Goal: Task Accomplishment & Management: Manage account settings

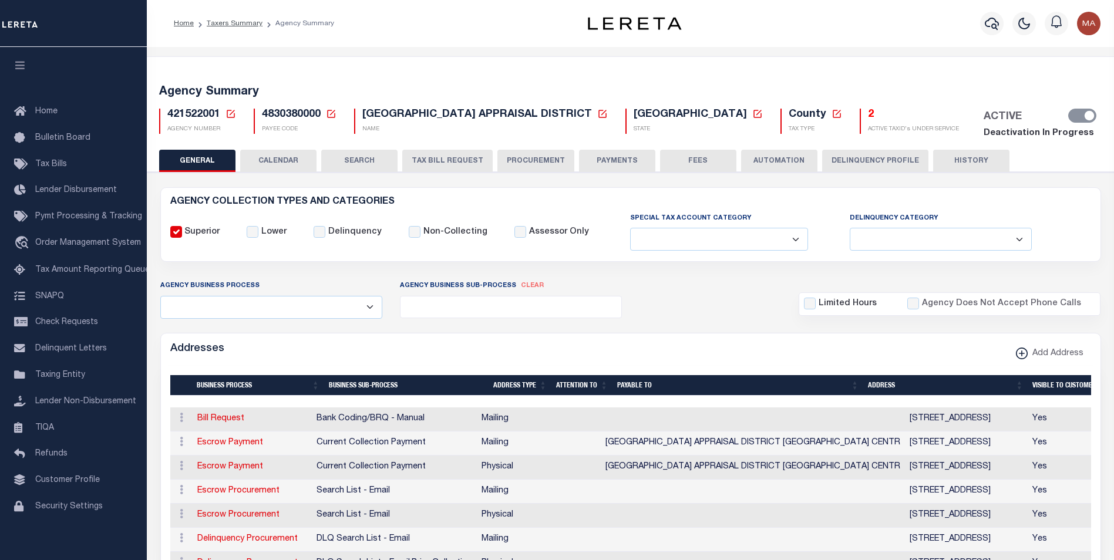
select select
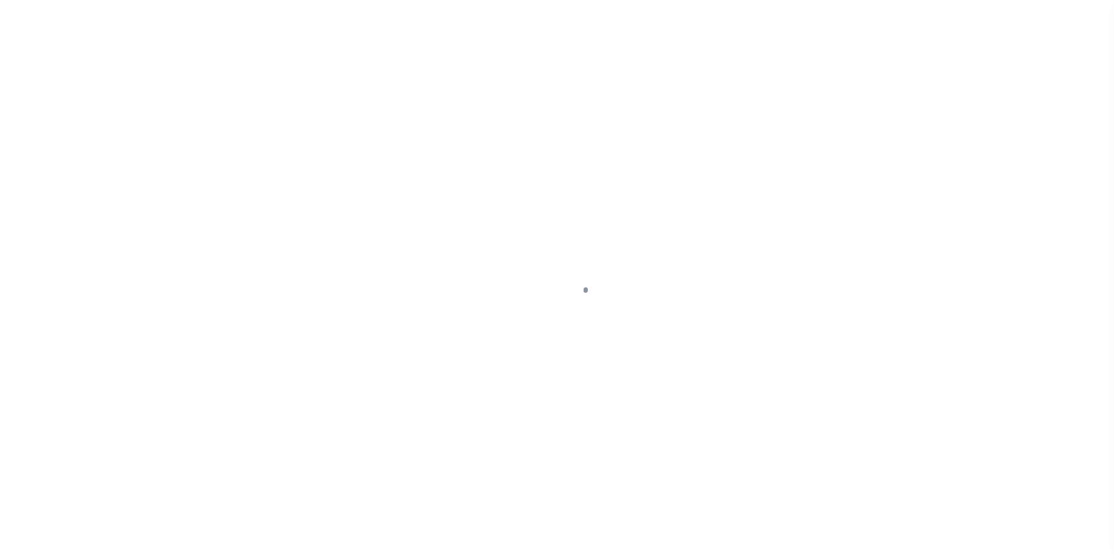
select select
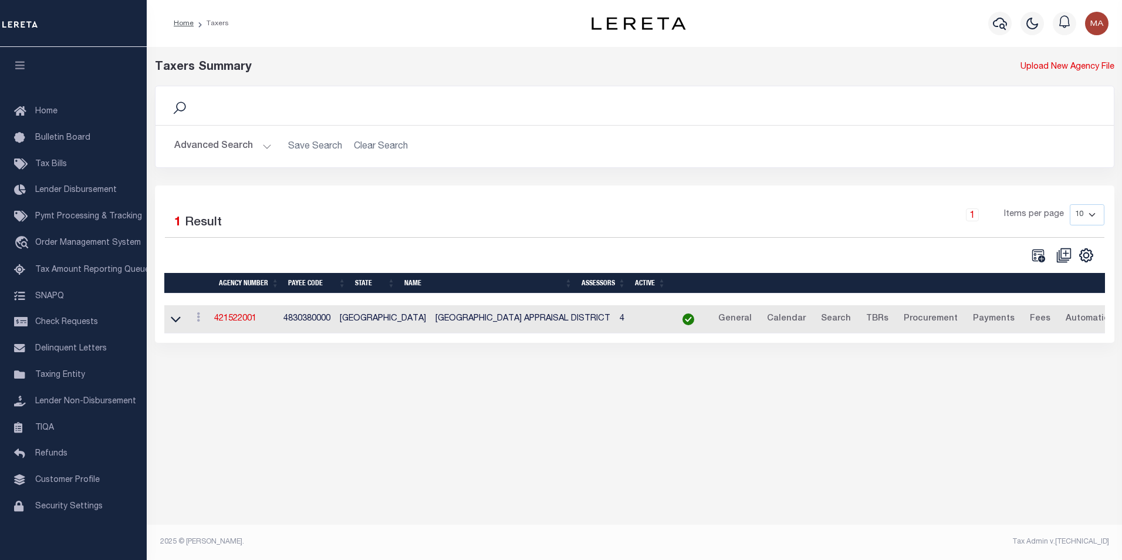
click at [264, 148] on button "Advanced Search" at bounding box center [222, 146] width 97 height 23
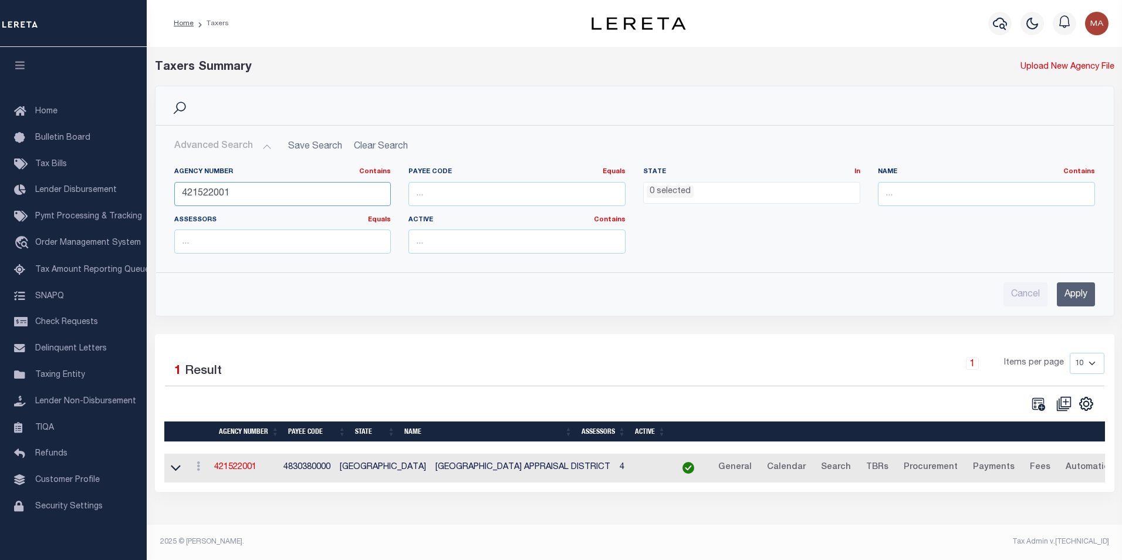
drag, startPoint x: 229, startPoint y: 191, endPoint x: 159, endPoint y: 197, distance: 70.1
click at [160, 197] on div "Agency Number Contains Contains Is 421522001 Payee Code Equals Equals Is Not Eq…" at bounding box center [634, 210] width 957 height 105
click at [1103, 296] on div "Cancel Apply" at bounding box center [635, 289] width 940 height 33
click at [1080, 298] on input "Apply" at bounding box center [1076, 294] width 38 height 24
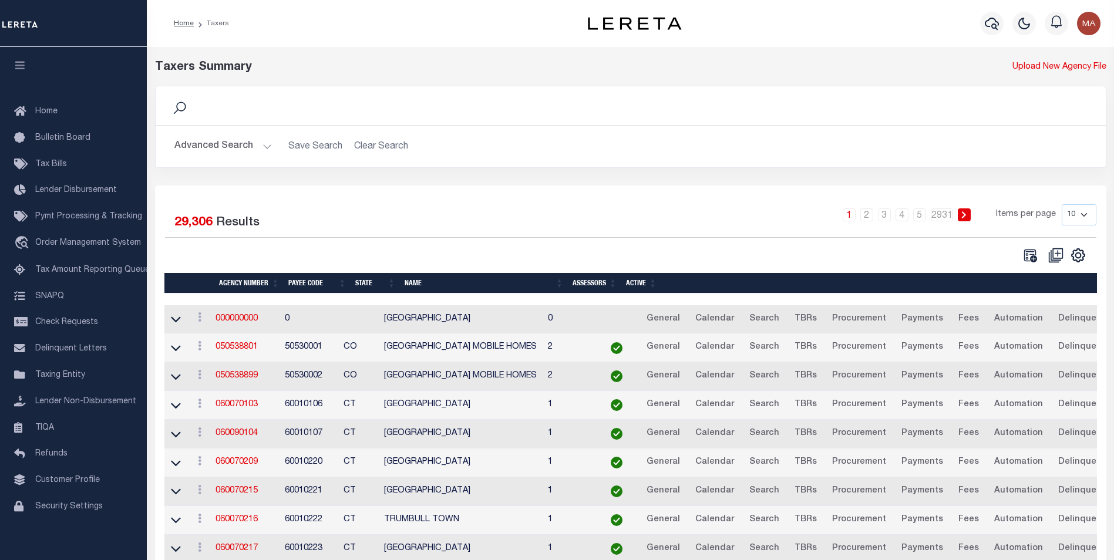
scroll to position [86, 0]
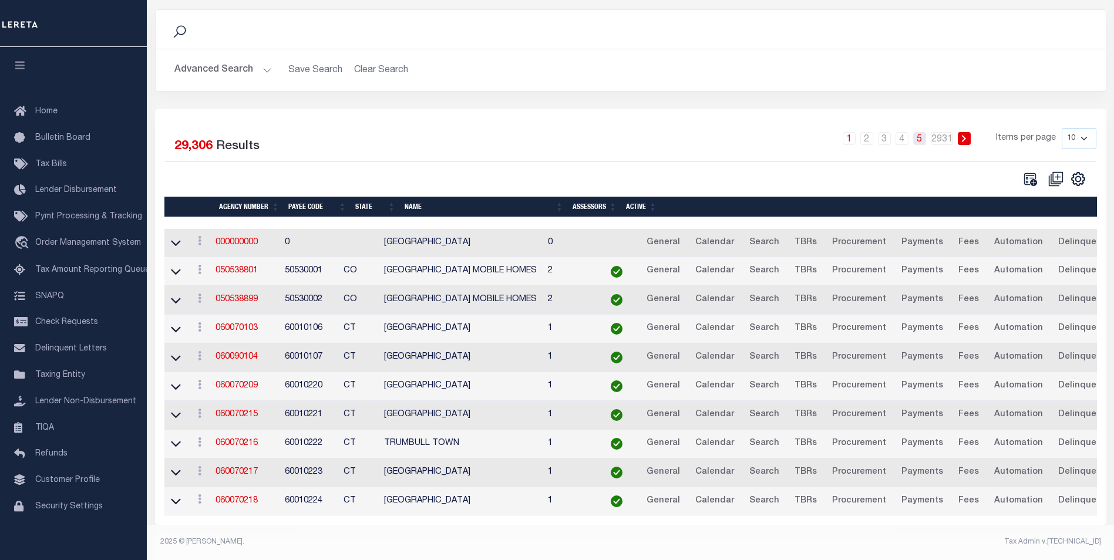
click at [919, 132] on link "5" at bounding box center [919, 138] width 13 height 13
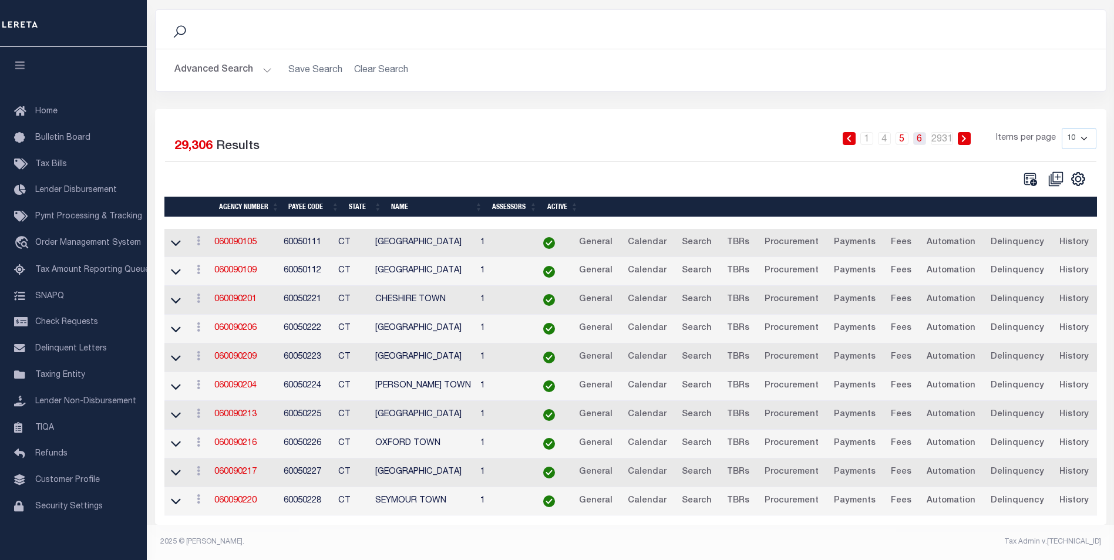
click at [920, 133] on link "6" at bounding box center [919, 138] width 13 height 13
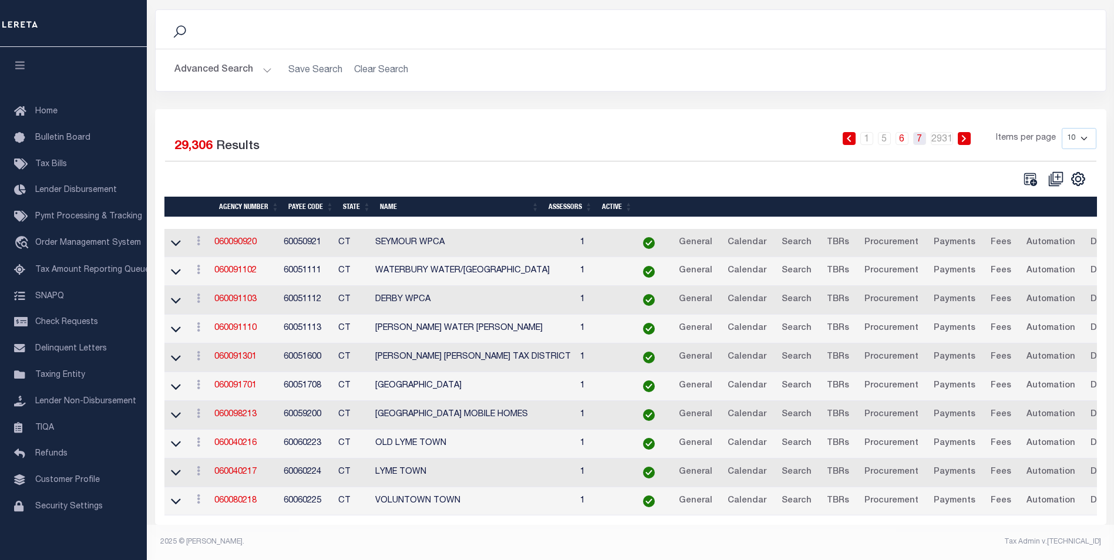
click at [922, 135] on link "7" at bounding box center [919, 138] width 13 height 13
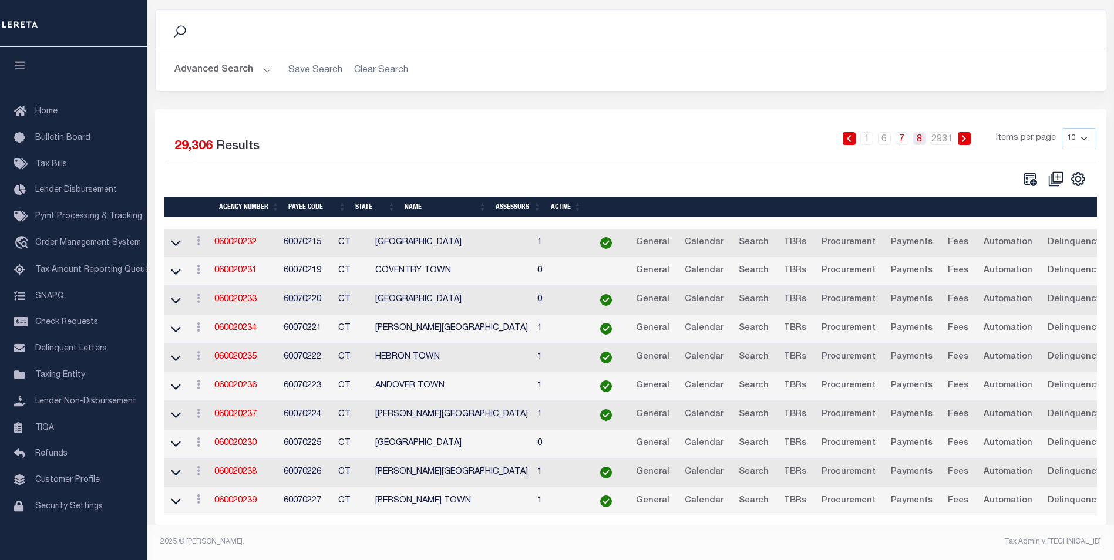
click at [922, 132] on link "8" at bounding box center [919, 138] width 13 height 13
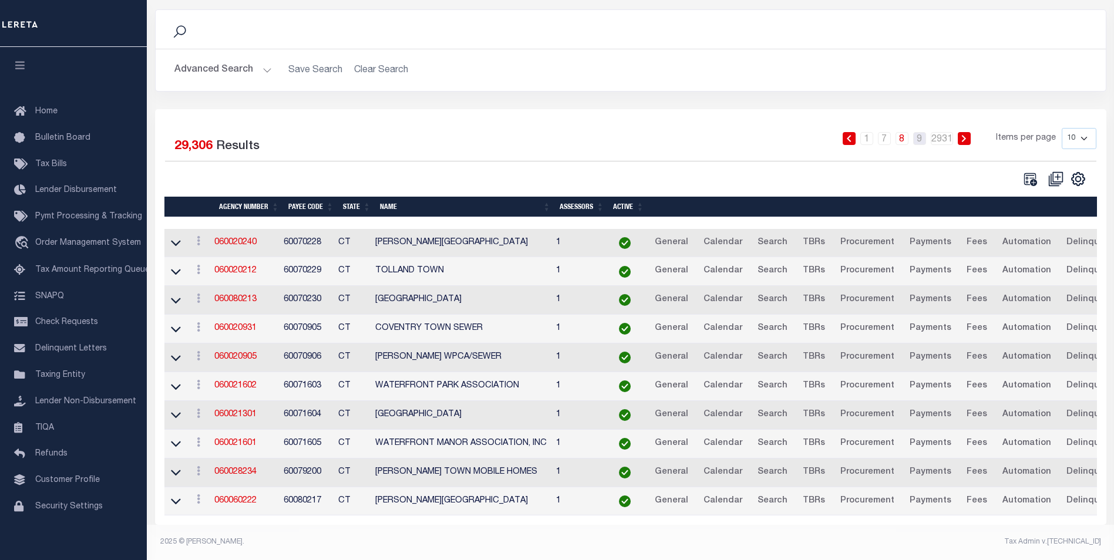
click at [922, 132] on link "9" at bounding box center [919, 138] width 13 height 13
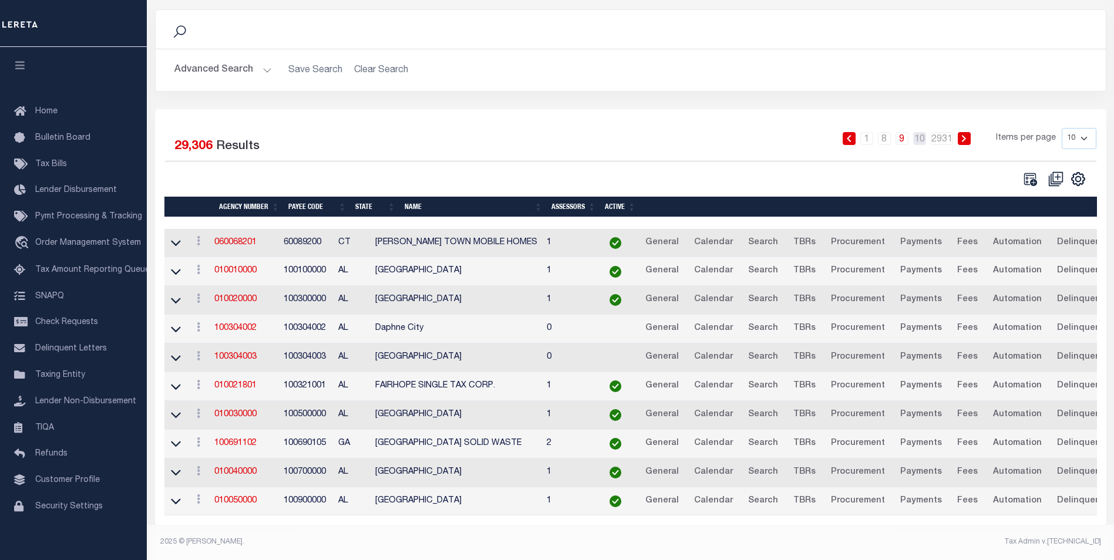
click at [922, 132] on link "10" at bounding box center [919, 138] width 13 height 13
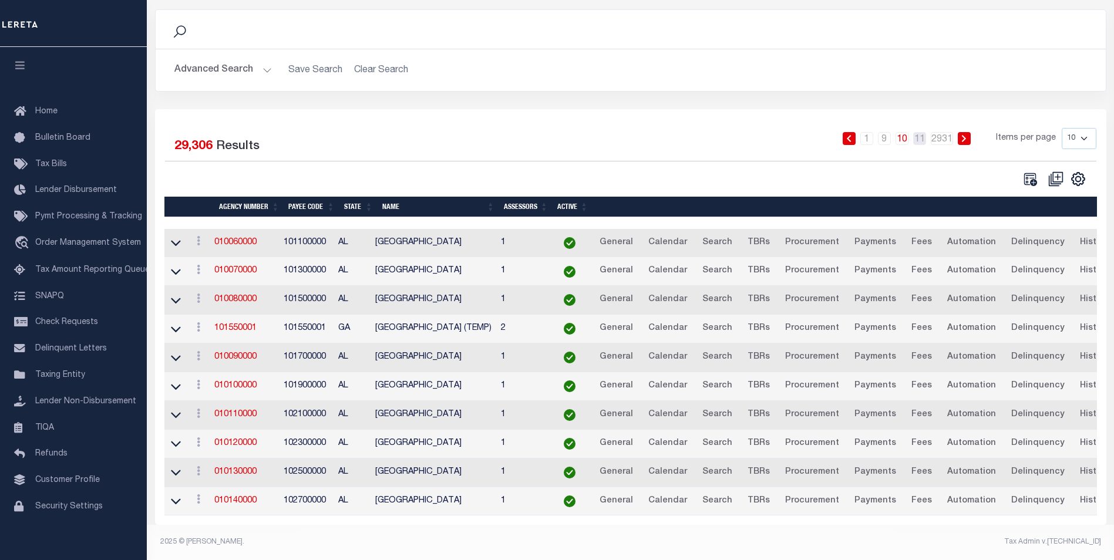
click at [922, 132] on link "11" at bounding box center [919, 138] width 13 height 13
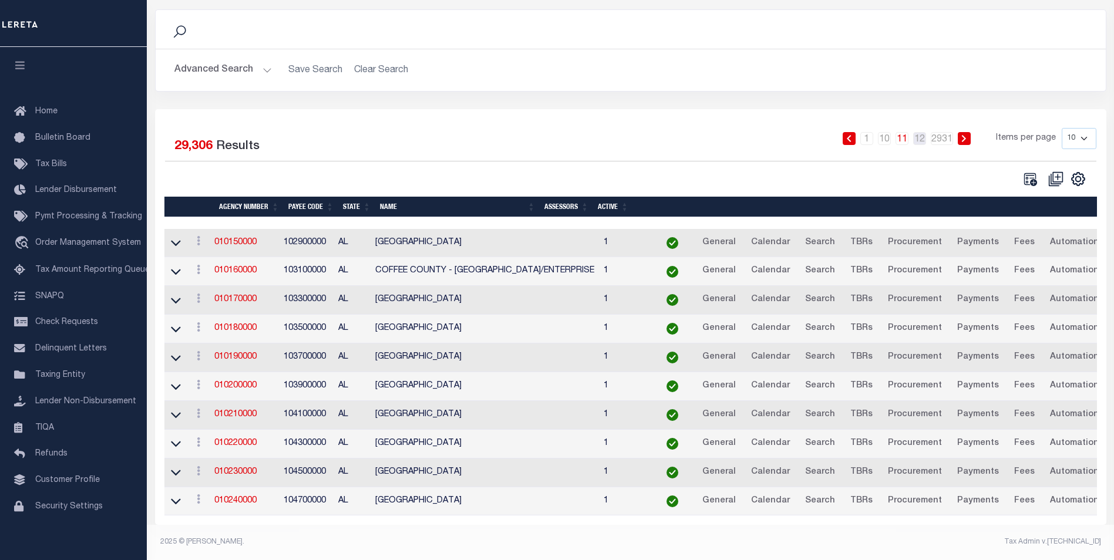
click at [922, 132] on link "12" at bounding box center [919, 138] width 13 height 13
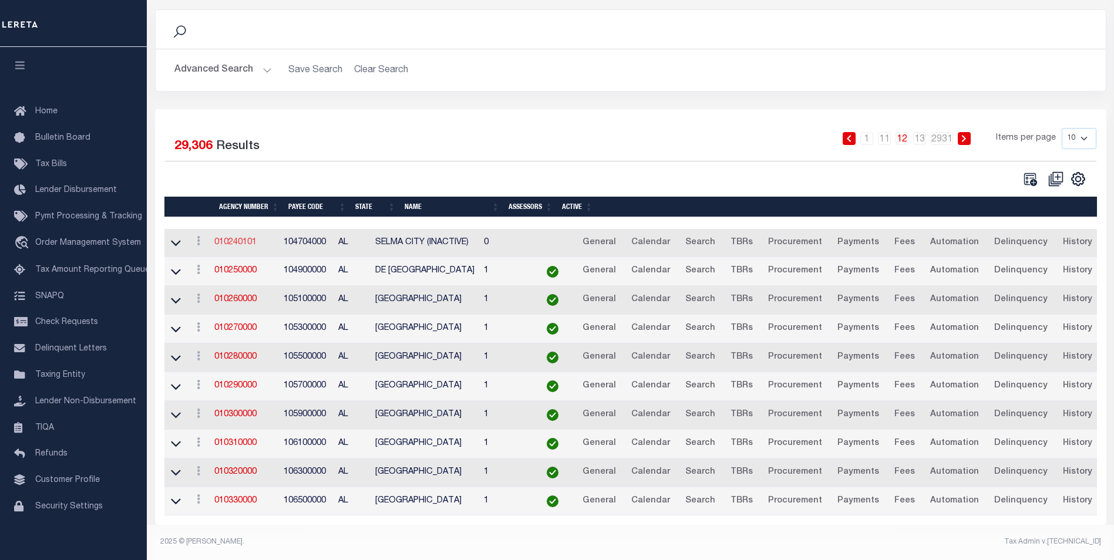
click at [241, 238] on link "010240101" at bounding box center [235, 242] width 42 height 8
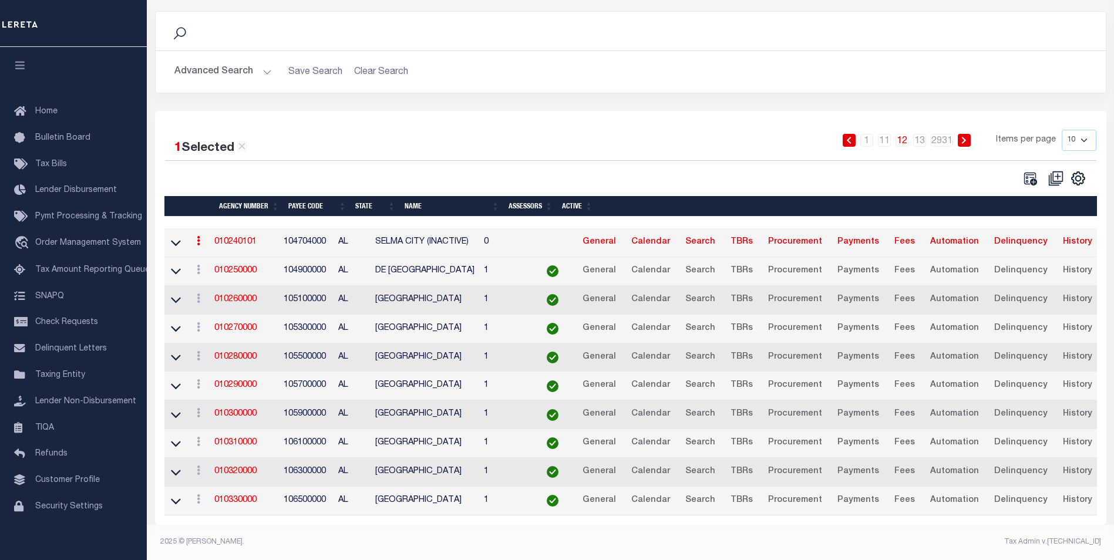
scroll to position [84, 0]
click at [238, 267] on link "010250000" at bounding box center [235, 271] width 42 height 8
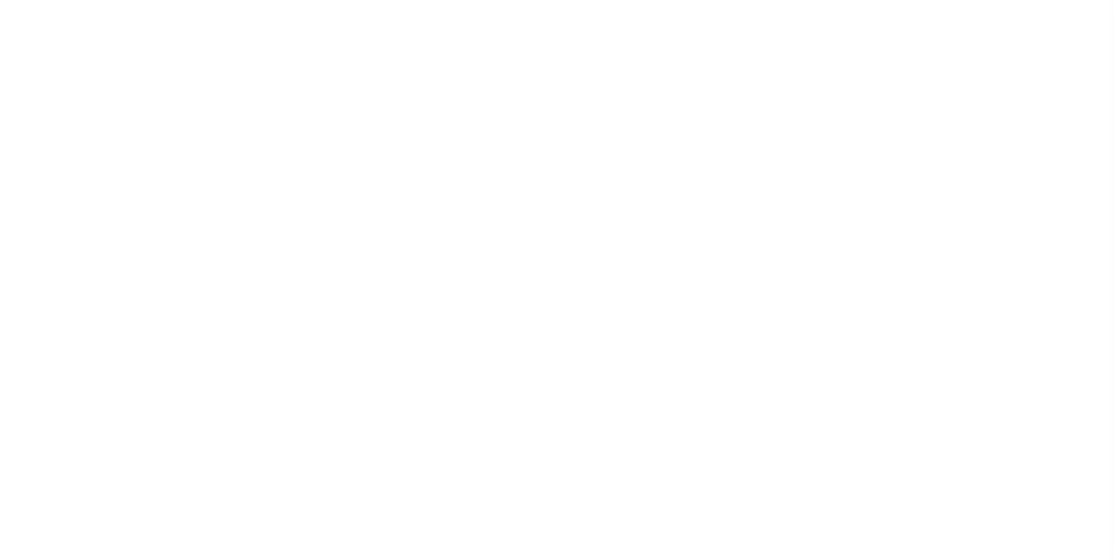
select select
checkbox input "false"
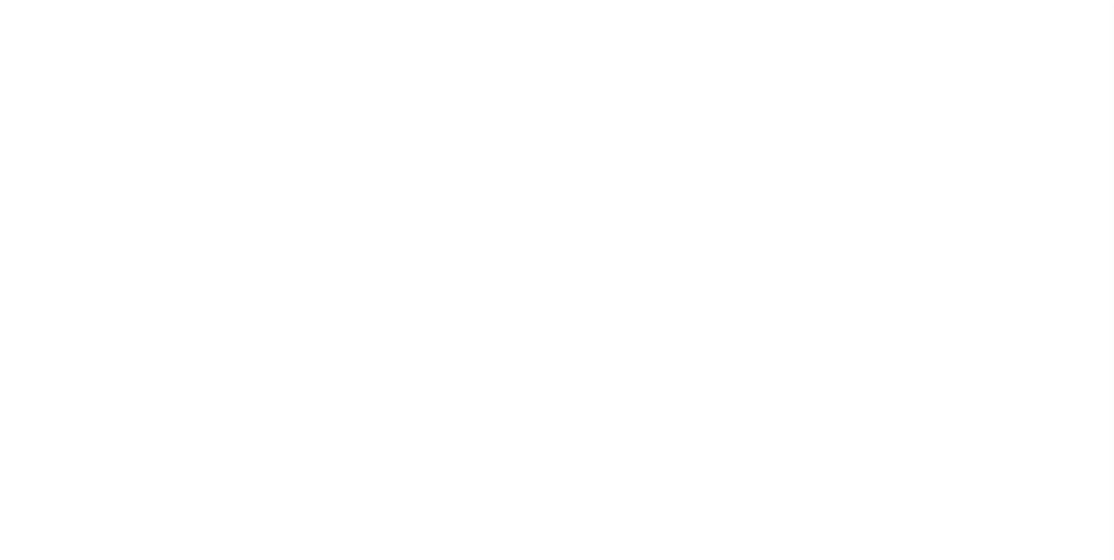
checkbox input "false"
type input "104900000"
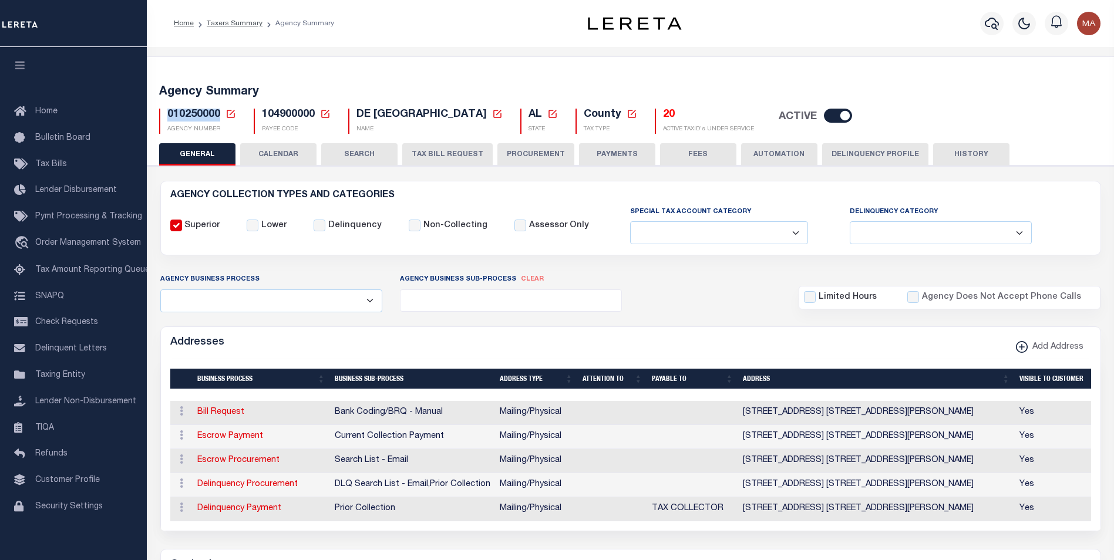
drag, startPoint x: 221, startPoint y: 117, endPoint x: 167, endPoint y: 117, distance: 53.4
click at [167, 117] on h5 "010250000 Agency Number Edit Cancel Ok Cancel Ok" at bounding box center [201, 115] width 69 height 13
copy span "010250000"
drag, startPoint x: 315, startPoint y: 121, endPoint x: 259, endPoint y: 117, distance: 56.5
click at [259, 117] on div "104900000 Payee Code Cancel Ok PAYEE CODE" at bounding box center [292, 121] width 77 height 25
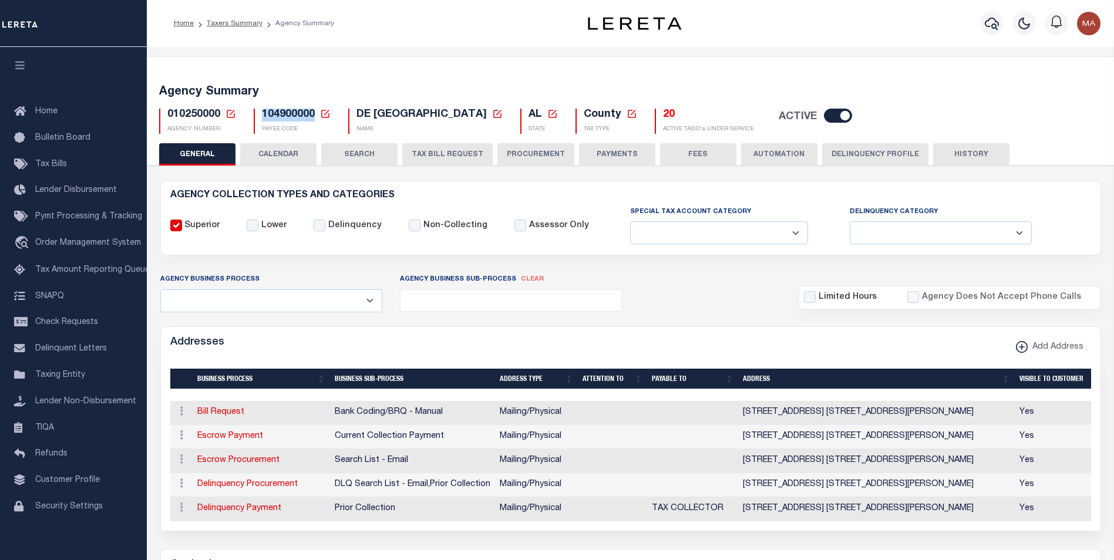
copy span "104900000"
click at [345, 131] on div "DE KALB COUNTY New Agency Name Cancel Save NAME" at bounding box center [425, 121] width 172 height 25
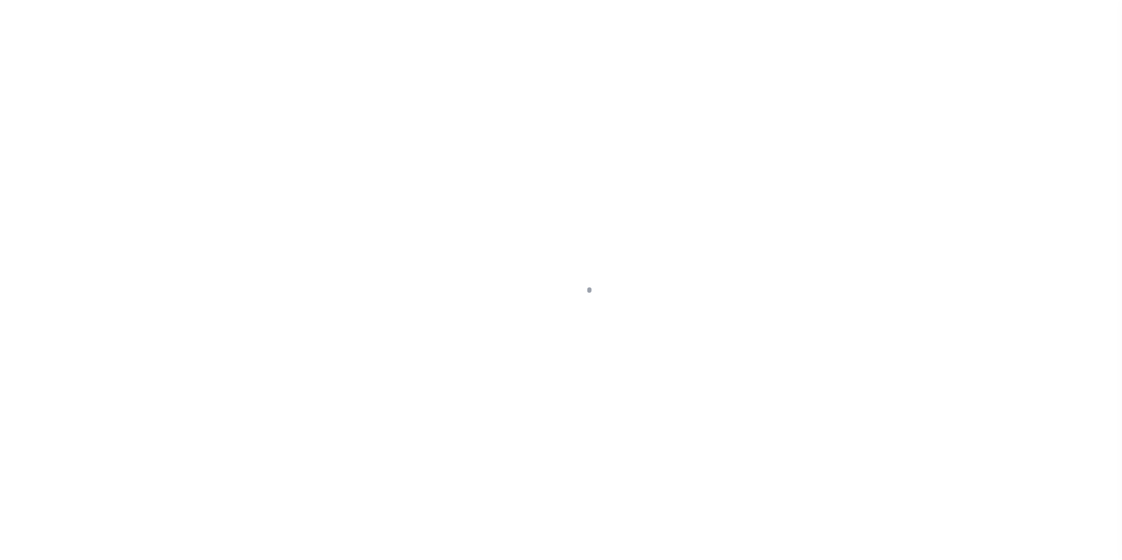
select select
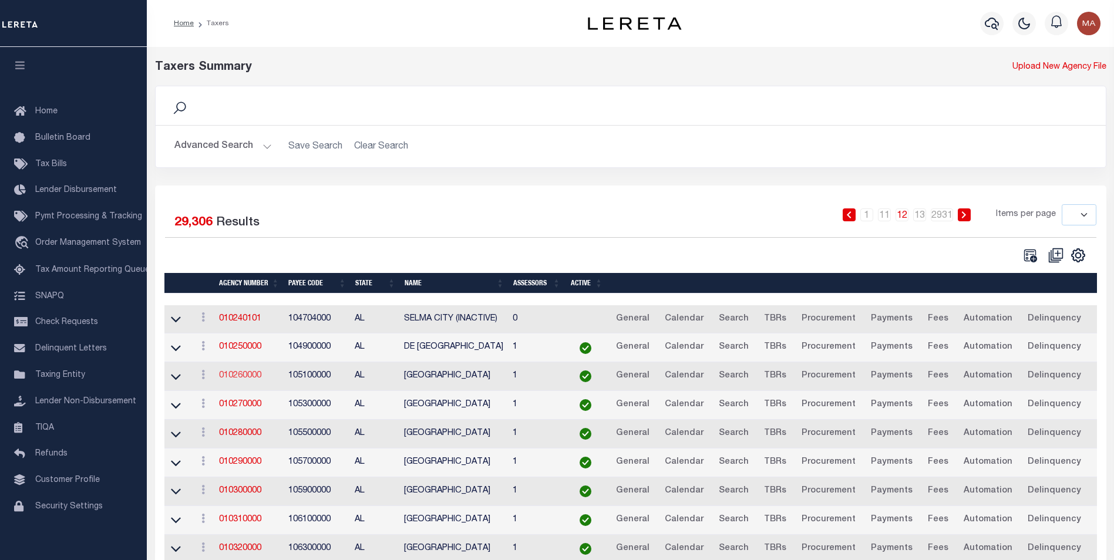
click at [235, 379] on link "010260000" at bounding box center [240, 376] width 42 height 8
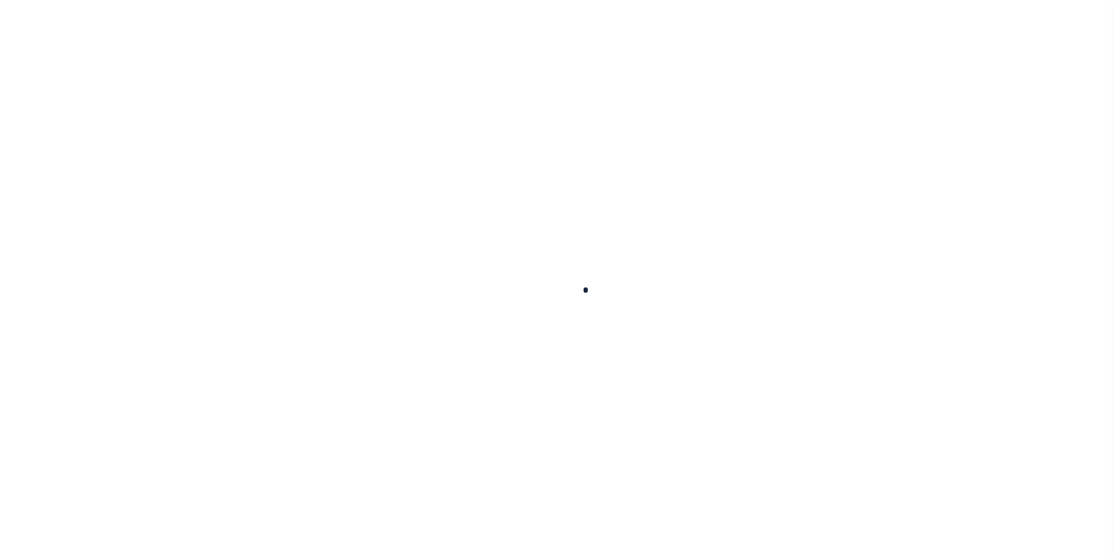
select select
checkbox input "false"
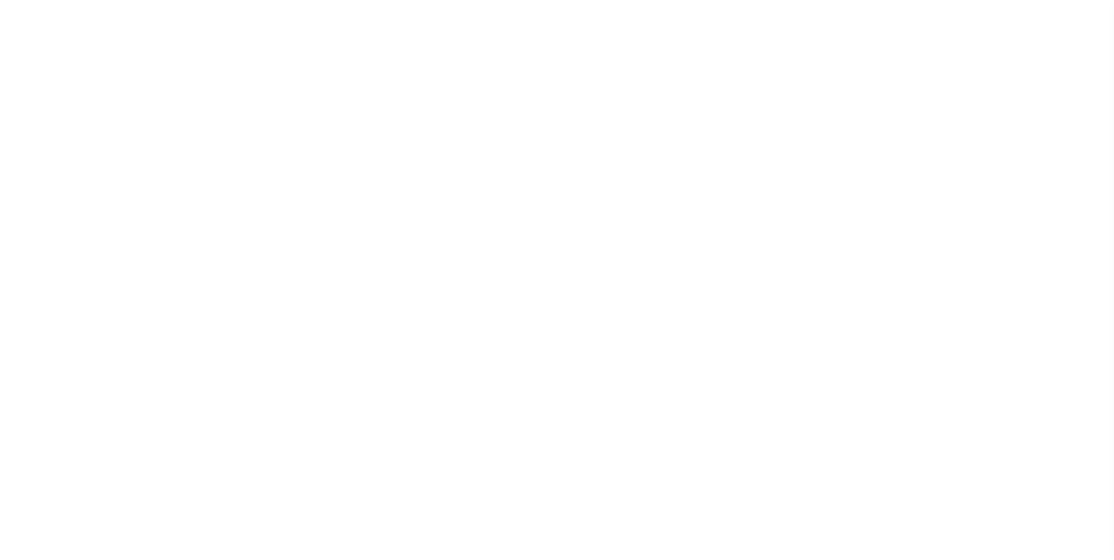
checkbox input "false"
type input "105100000"
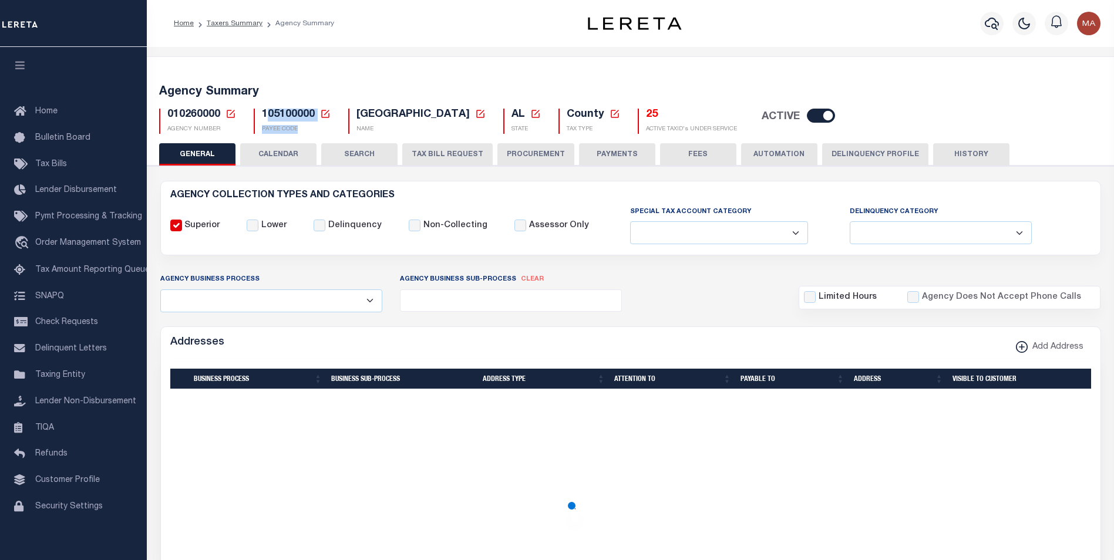
drag, startPoint x: 315, startPoint y: 122, endPoint x: 264, endPoint y: 114, distance: 51.6
click at [264, 114] on div "105100000 Payee Code Cancel Ok PAYEE CODE" at bounding box center [292, 121] width 77 height 25
drag, startPoint x: 310, startPoint y: 131, endPoint x: 312, endPoint y: 121, distance: 10.1
click at [316, 132] on p "PAYEE CODE" at bounding box center [296, 129] width 69 height 9
drag, startPoint x: 315, startPoint y: 118, endPoint x: 261, endPoint y: 116, distance: 53.5
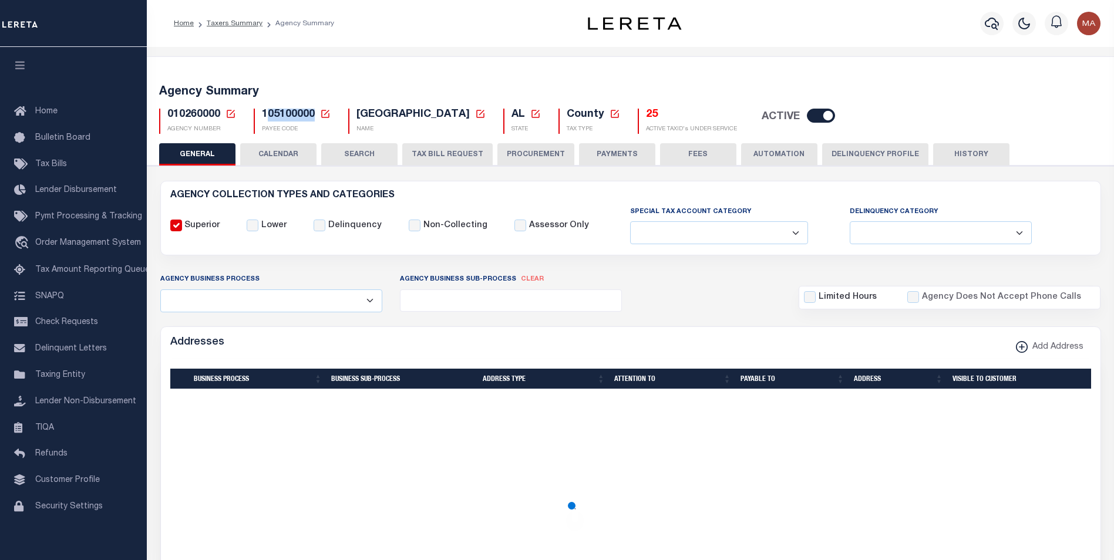
click at [262, 116] on h5 "105100000 Payee Code Cancel Ok" at bounding box center [296, 115] width 69 height 13
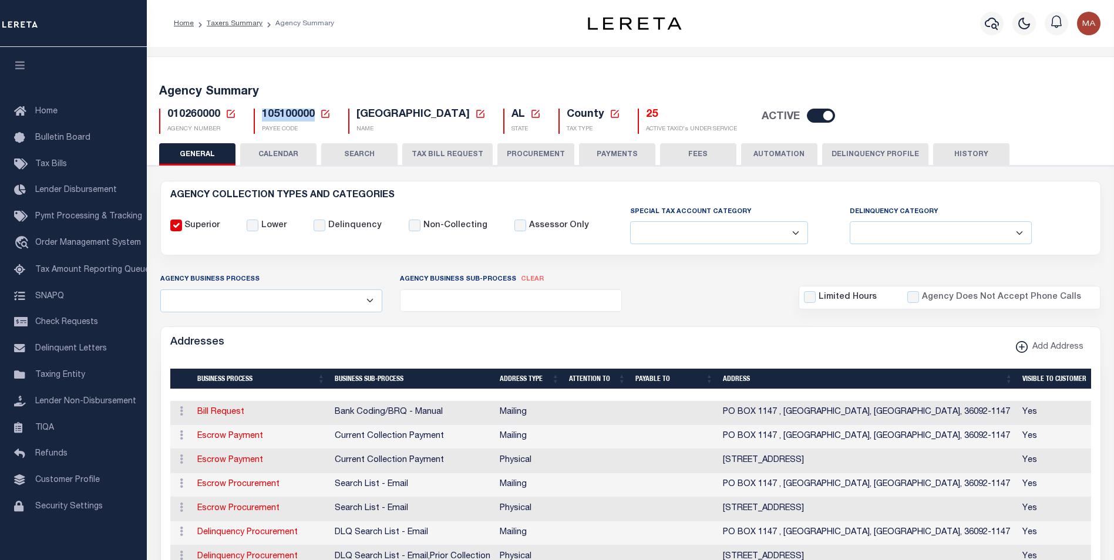
copy span "105100000"
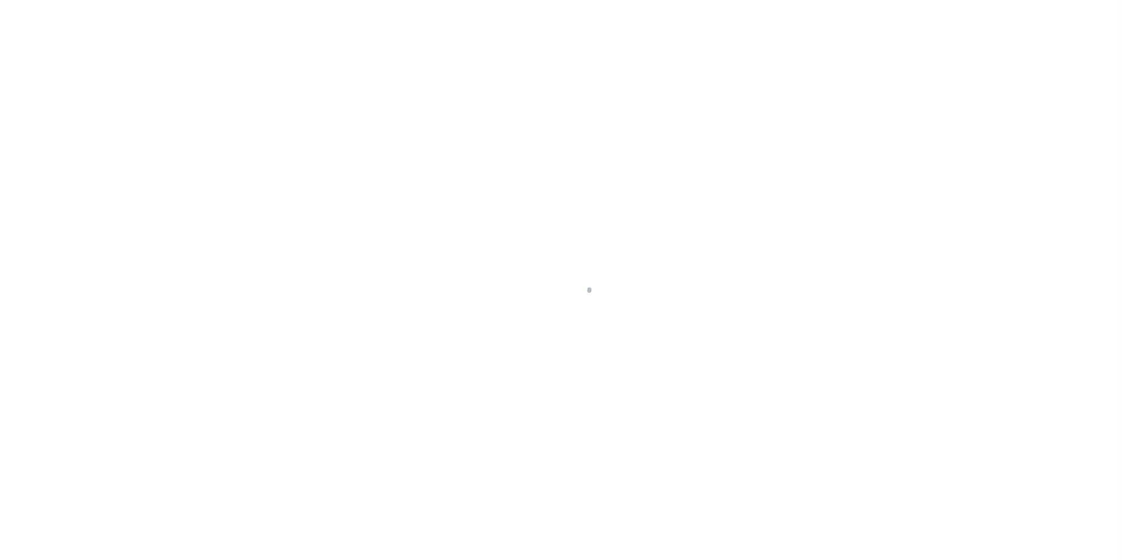
select select
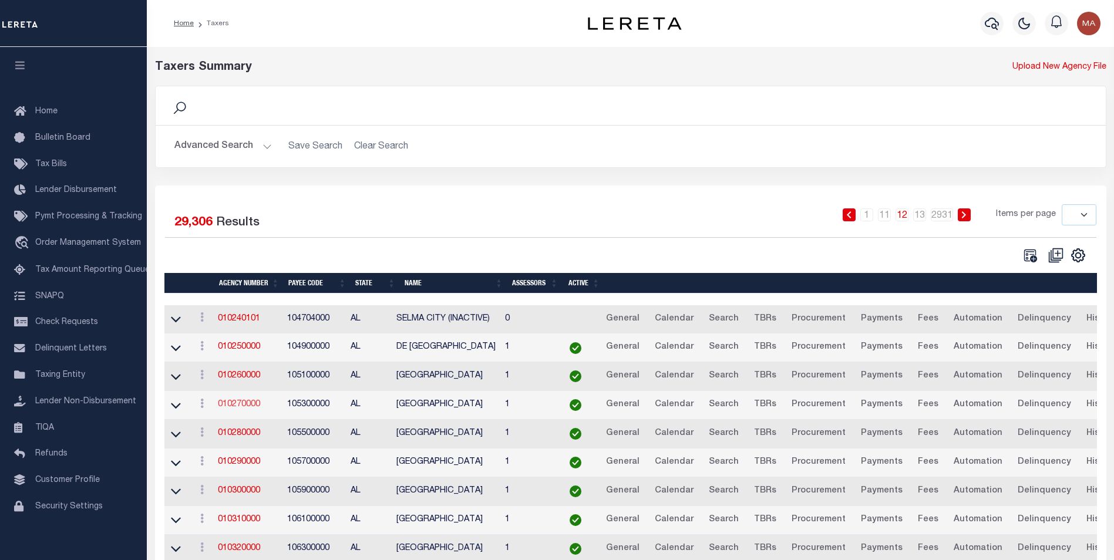
click at [240, 406] on link "010270000" at bounding box center [239, 404] width 42 height 8
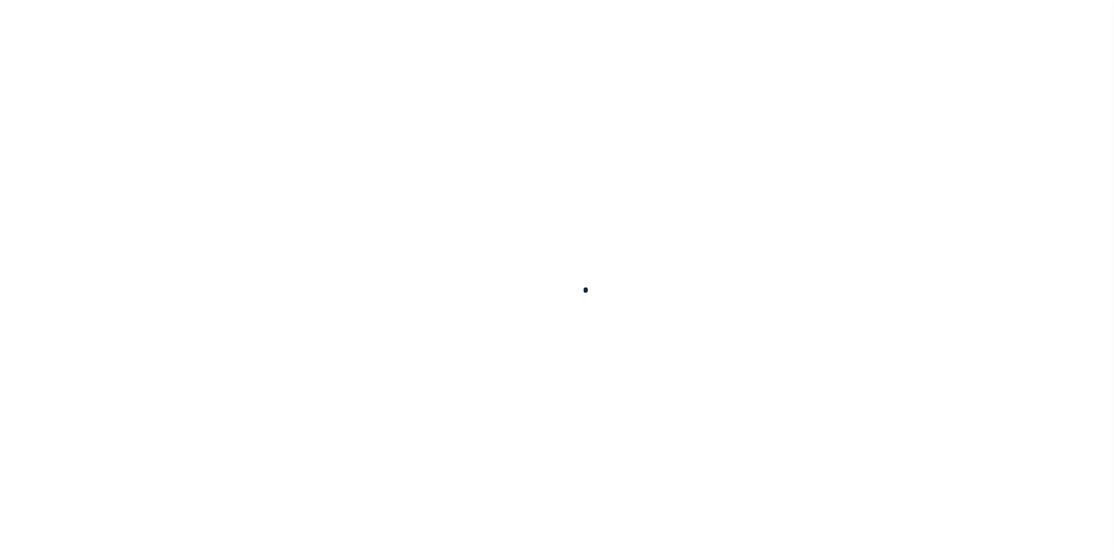
select select
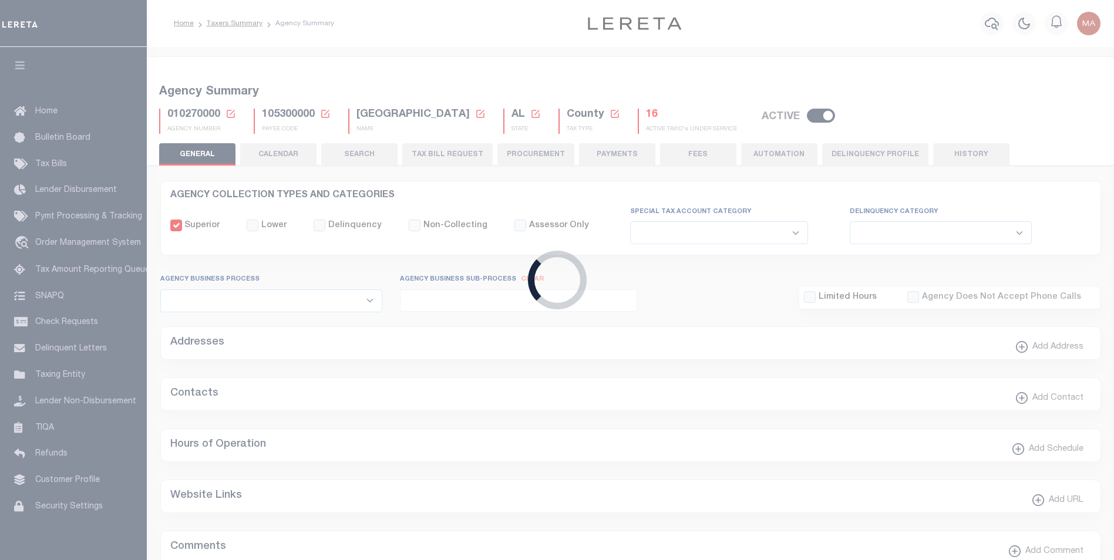
checkbox input "false"
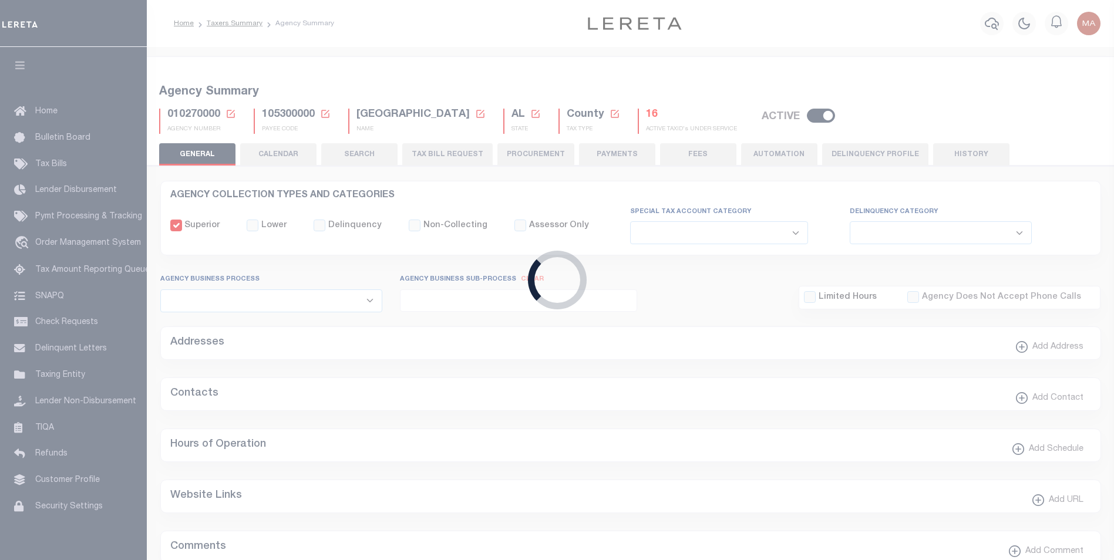
type input "105300000"
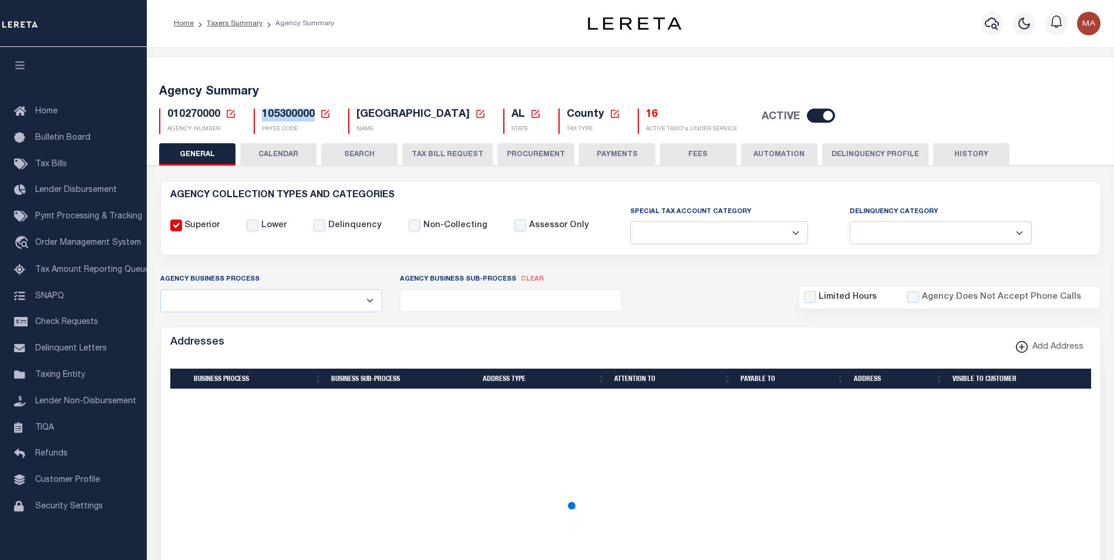
drag, startPoint x: 305, startPoint y: 117, endPoint x: 262, endPoint y: 114, distance: 42.9
click at [262, 114] on h5 "105300000 Payee Code Cancel Ok" at bounding box center [296, 115] width 69 height 13
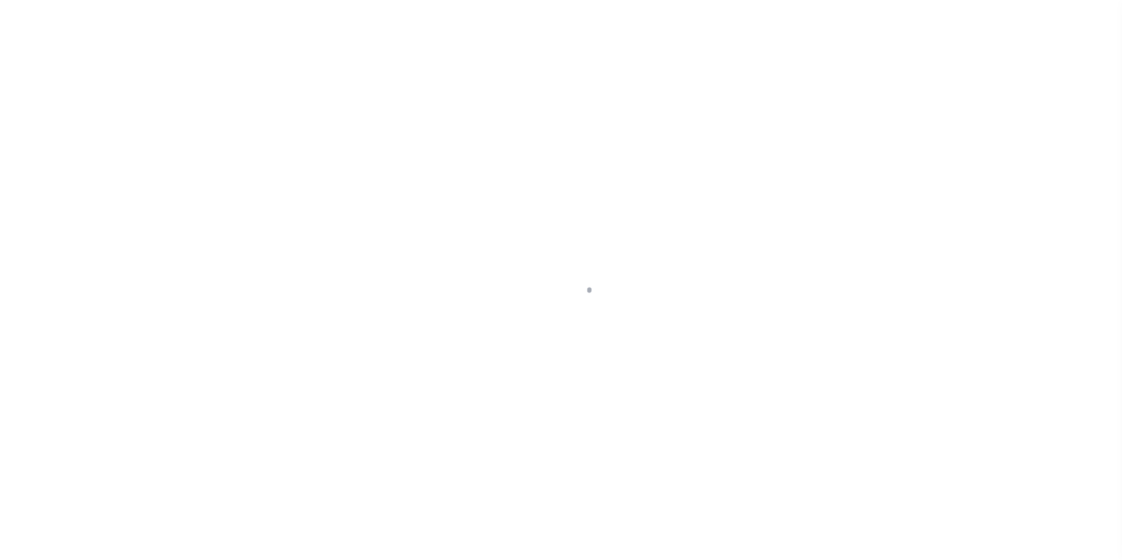
select select
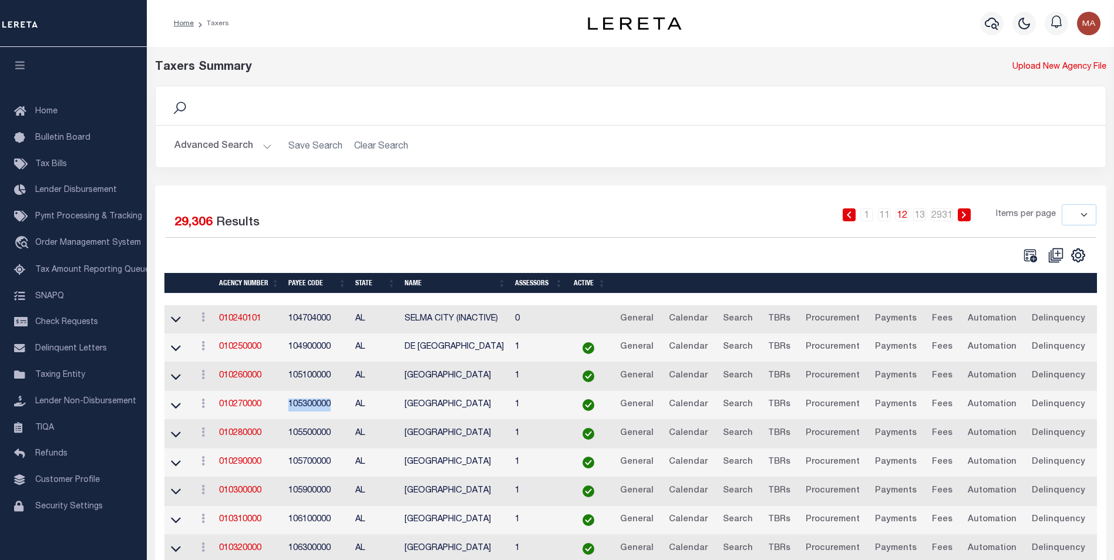
drag, startPoint x: 333, startPoint y: 409, endPoint x: 290, endPoint y: 409, distance: 43.4
click at [290, 409] on td "105300000" at bounding box center [317, 405] width 67 height 29
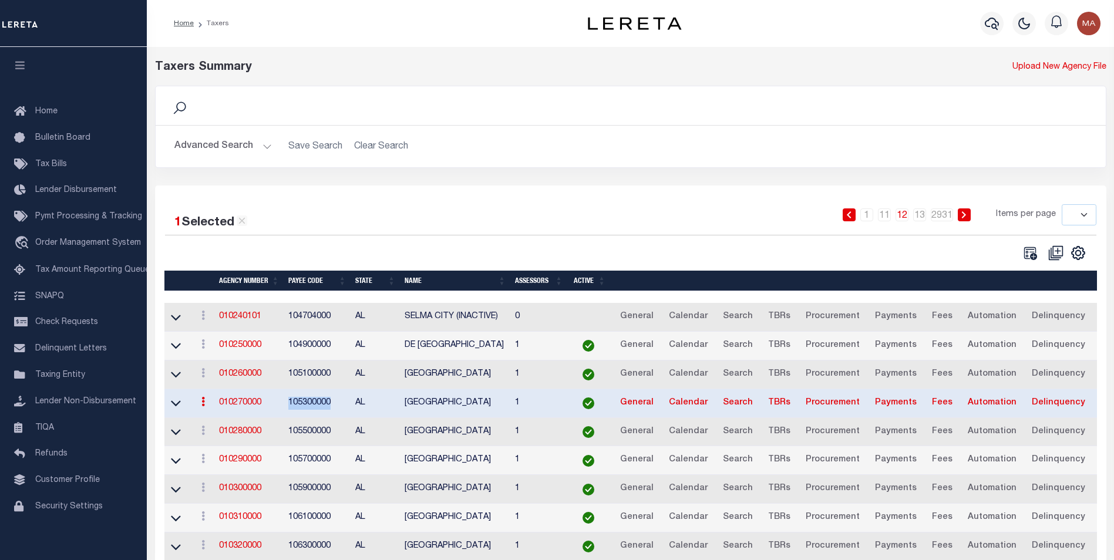
copy td "105300000"
drag, startPoint x: 335, startPoint y: 434, endPoint x: 282, endPoint y: 436, distance: 52.9
click at [282, 436] on tr "View Clone agency 010280000 105500000 AL [GEOGRAPHIC_DATA] 1 General Calendar S…" at bounding box center [655, 432] width 983 height 29
copy tr "105500000"
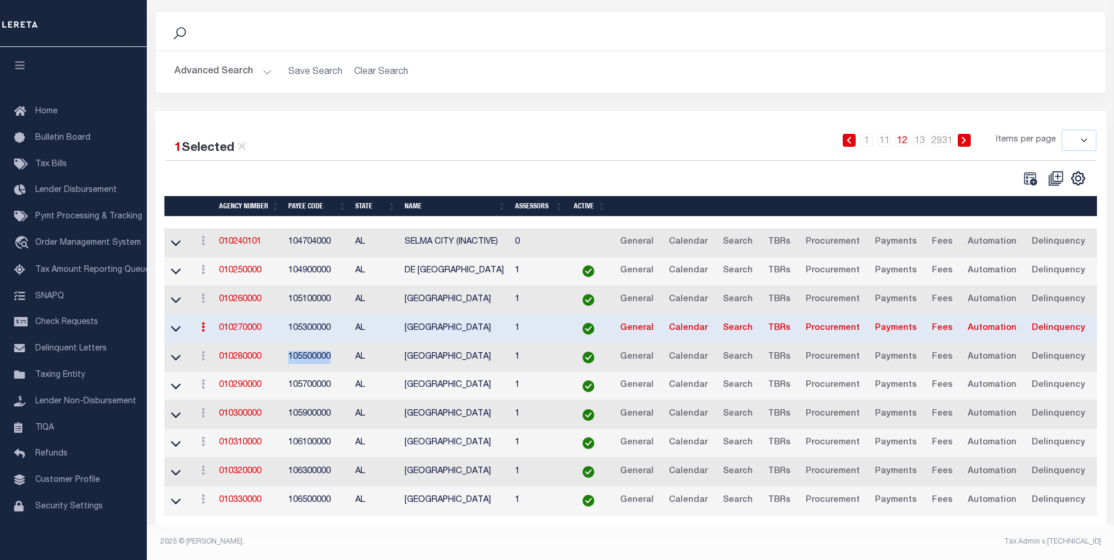
click at [337, 359] on td "105500000" at bounding box center [317, 357] width 67 height 29
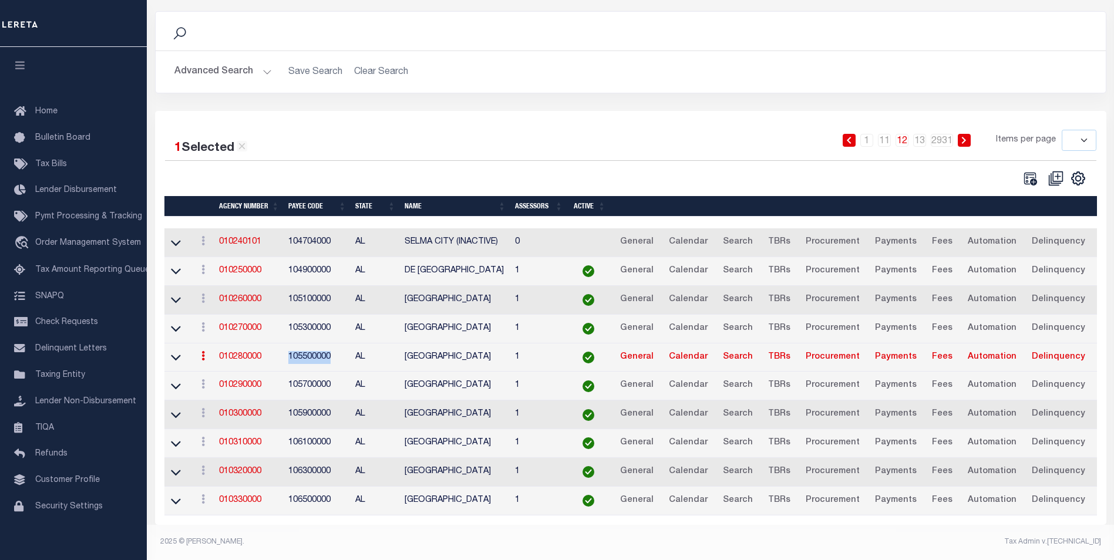
drag, startPoint x: 333, startPoint y: 351, endPoint x: 288, endPoint y: 350, distance: 44.6
click at [288, 350] on td "105500000" at bounding box center [317, 357] width 67 height 29
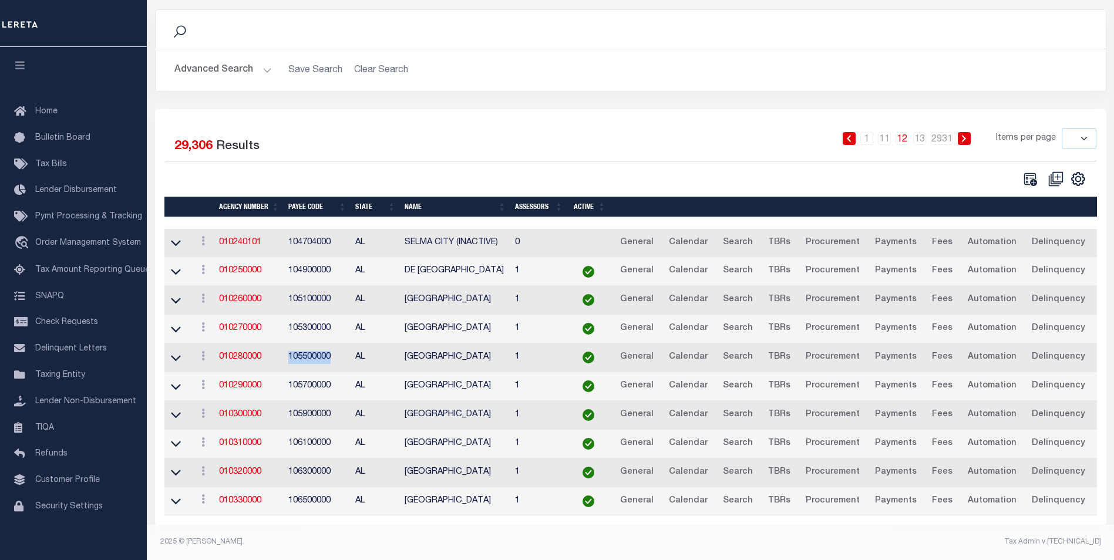
copy td "105500000"
click at [317, 382] on td "105700000" at bounding box center [317, 386] width 67 height 29
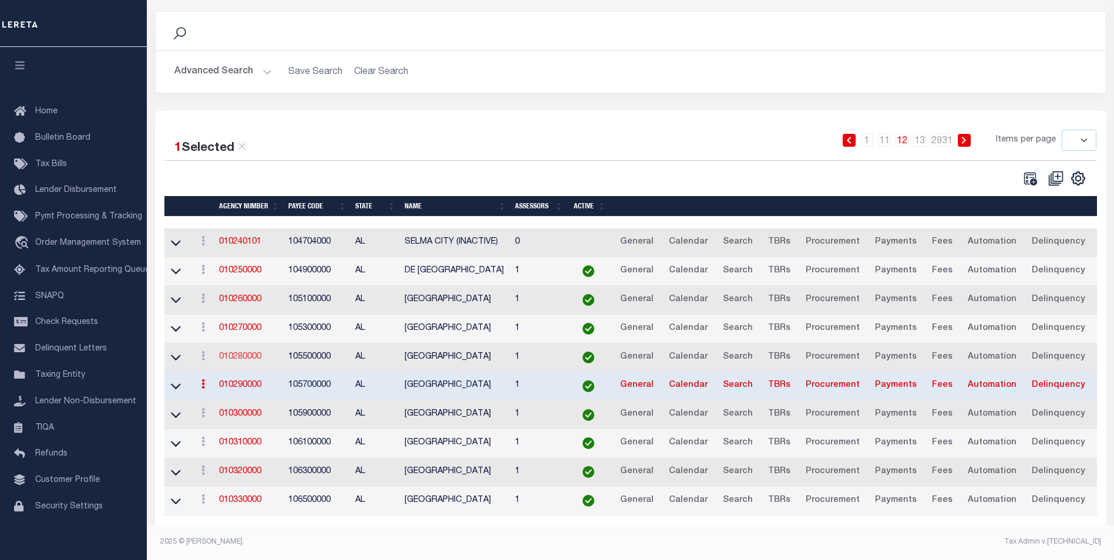
click at [237, 353] on link "010280000" at bounding box center [240, 357] width 42 height 8
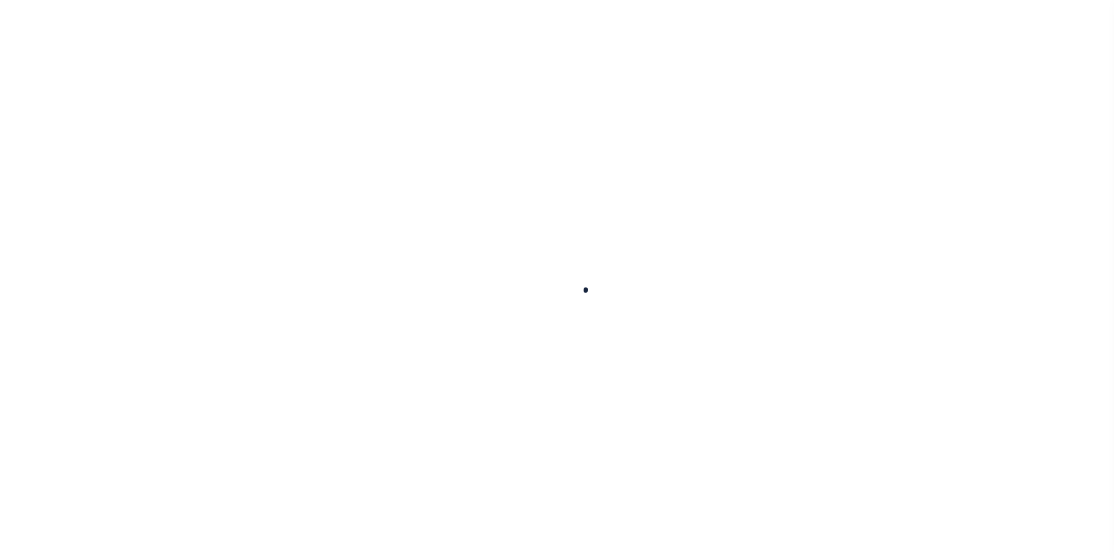
select select
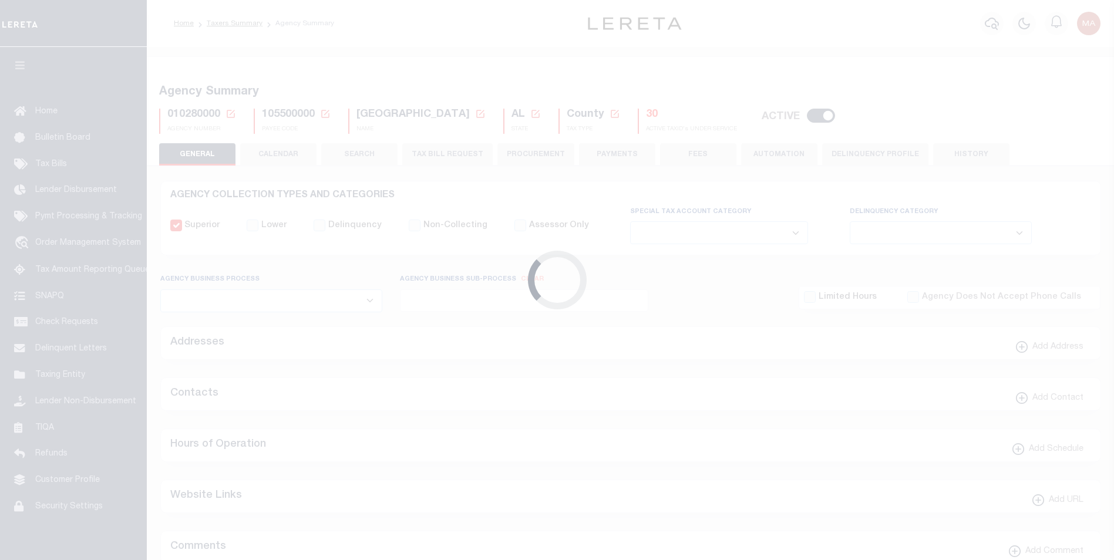
checkbox input "false"
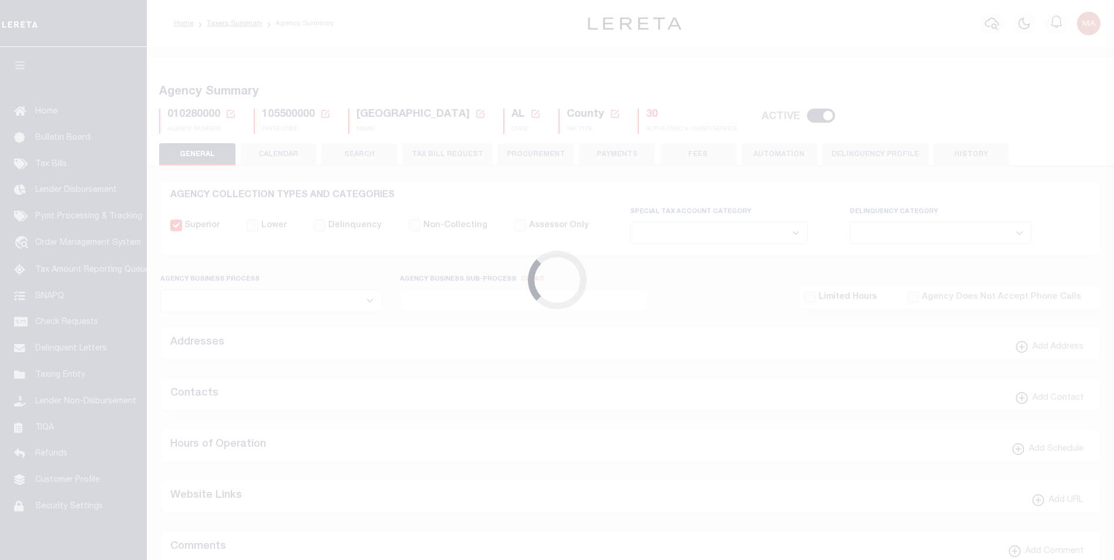
type input "105500000"
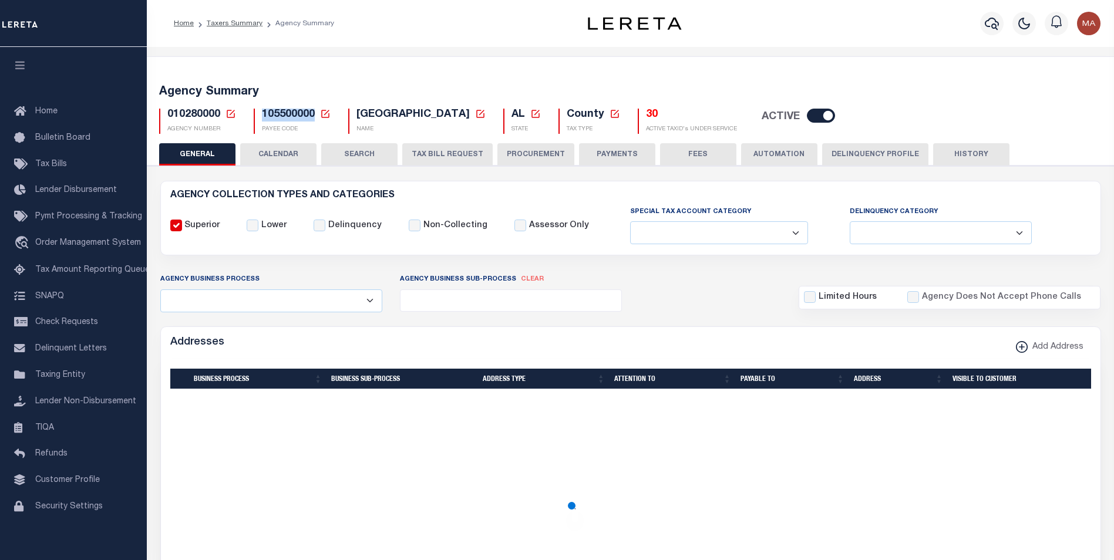
drag, startPoint x: 305, startPoint y: 117, endPoint x: 264, endPoint y: 113, distance: 40.7
click at [264, 113] on h5 "105500000 Payee Code Cancel Ok" at bounding box center [296, 115] width 69 height 13
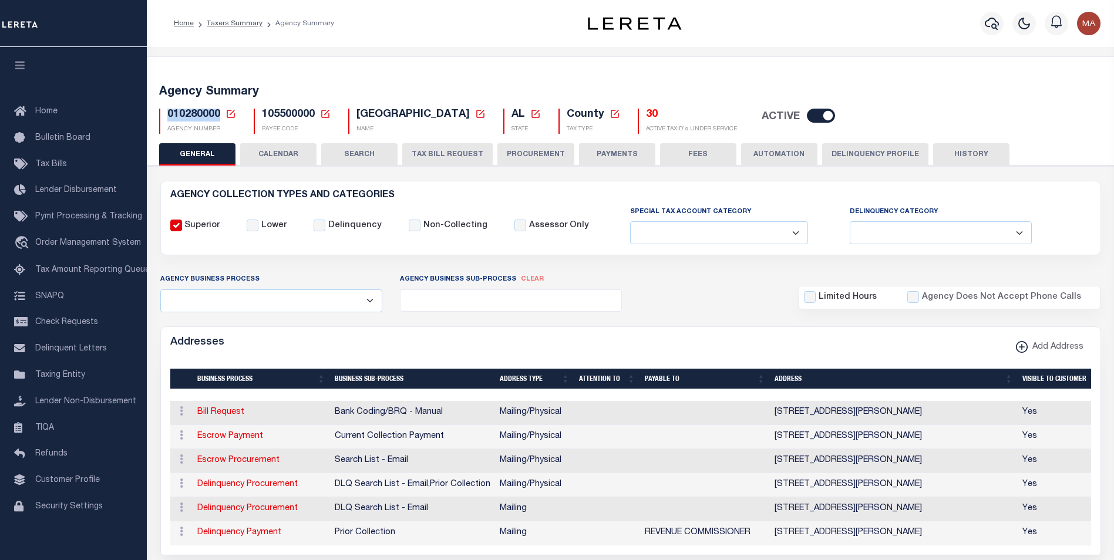
drag, startPoint x: 219, startPoint y: 118, endPoint x: 169, endPoint y: 114, distance: 50.1
click at [169, 114] on span "010280000" at bounding box center [193, 114] width 53 height 11
copy span "010280000"
drag, startPoint x: 315, startPoint y: 118, endPoint x: 264, endPoint y: 112, distance: 52.0
click at [264, 112] on h5 "105500000 Payee Code Cancel Ok" at bounding box center [296, 115] width 69 height 13
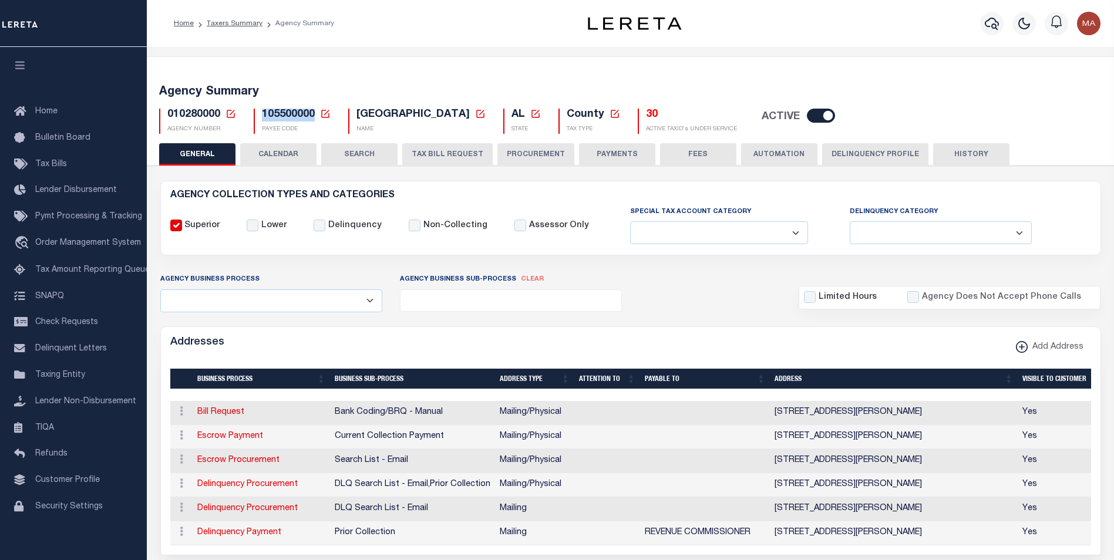
copy span "105500000"
click at [708, 90] on h5 "Agency Summary" at bounding box center [630, 92] width 943 height 14
click at [807, 116] on input "checkbox" at bounding box center [821, 116] width 28 height 14
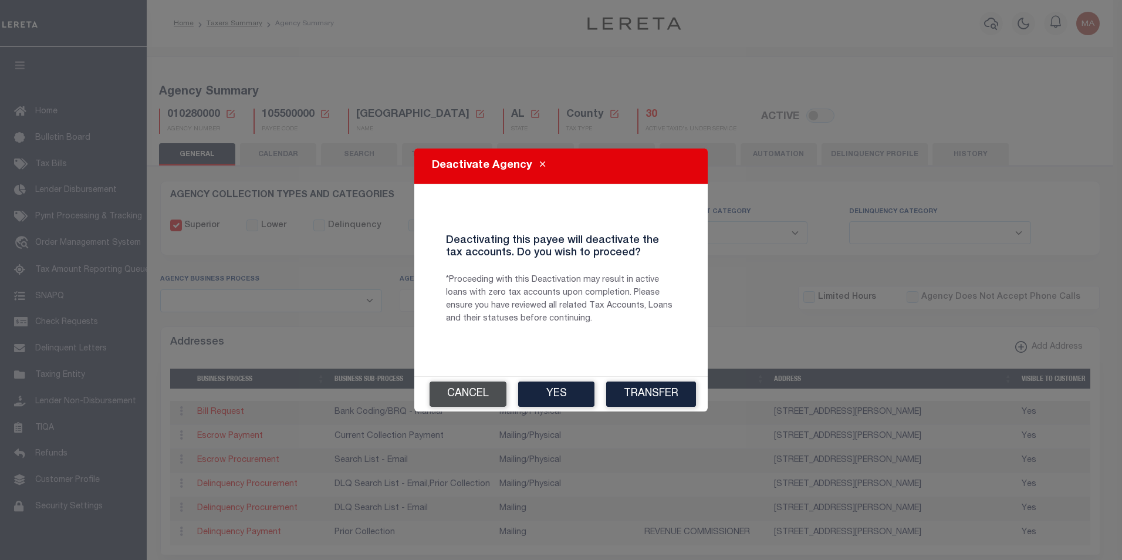
click at [475, 397] on button "Cancel" at bounding box center [468, 394] width 77 height 25
checkbox input "true"
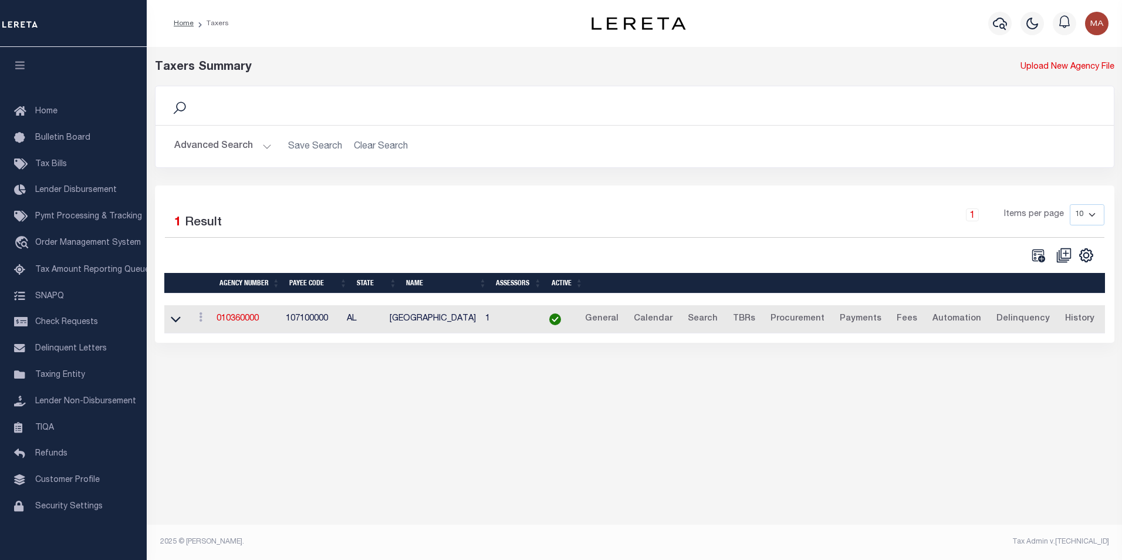
click at [266, 148] on button "Advanced Search" at bounding box center [222, 146] width 97 height 23
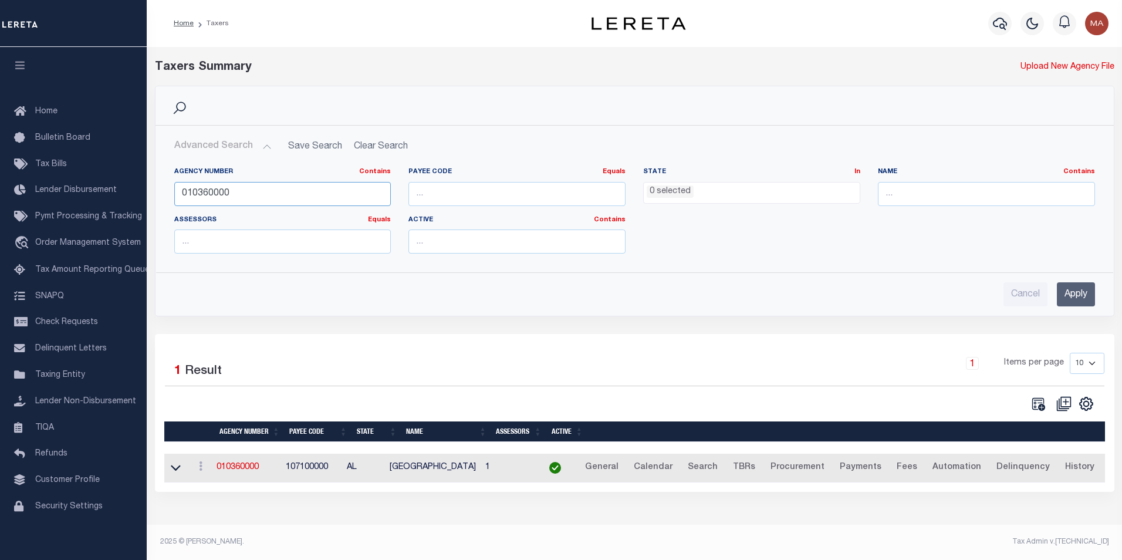
drag, startPoint x: 245, startPoint y: 192, endPoint x: 161, endPoint y: 191, distance: 84.0
click at [162, 190] on div "Agency Number Contains Contains Is 010360000 Payee Code Equals Equals Is Not Eq…" at bounding box center [634, 210] width 957 height 105
paste input "28"
type input "010280000"
click at [1079, 298] on input "Apply" at bounding box center [1076, 294] width 38 height 24
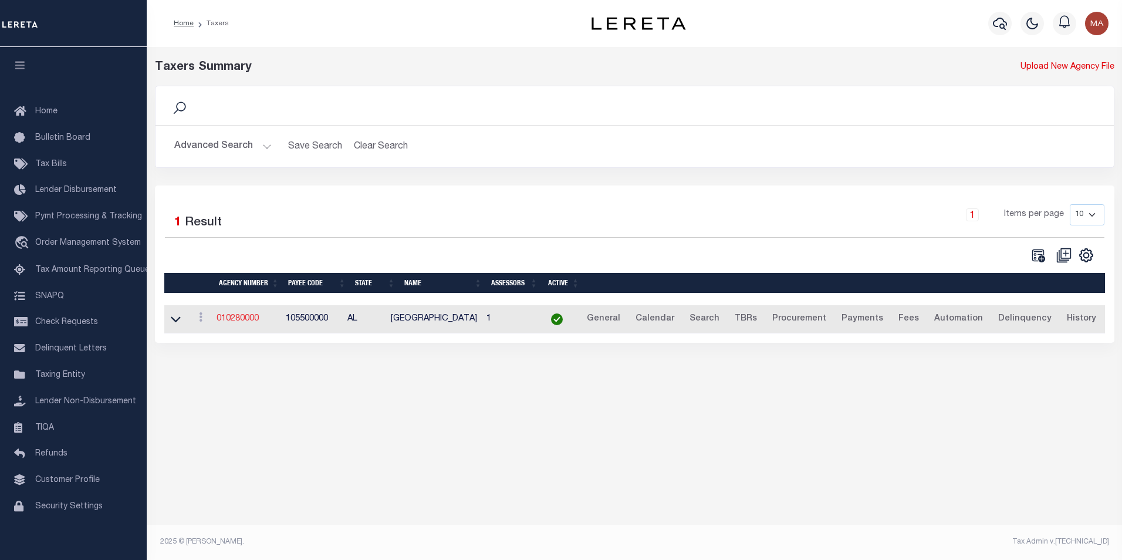
click at [237, 316] on link "010280000" at bounding box center [238, 319] width 42 height 8
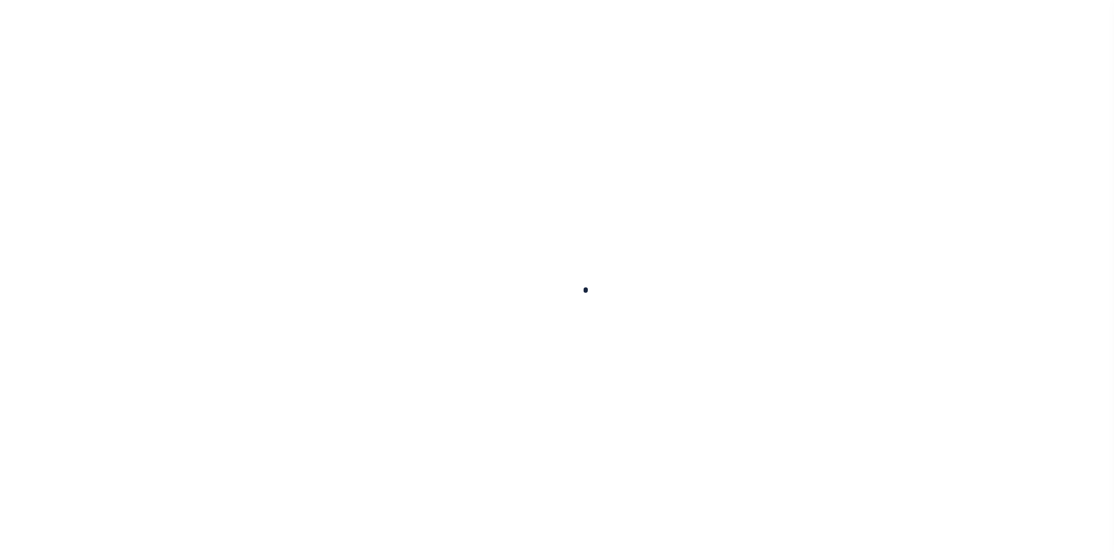
select select
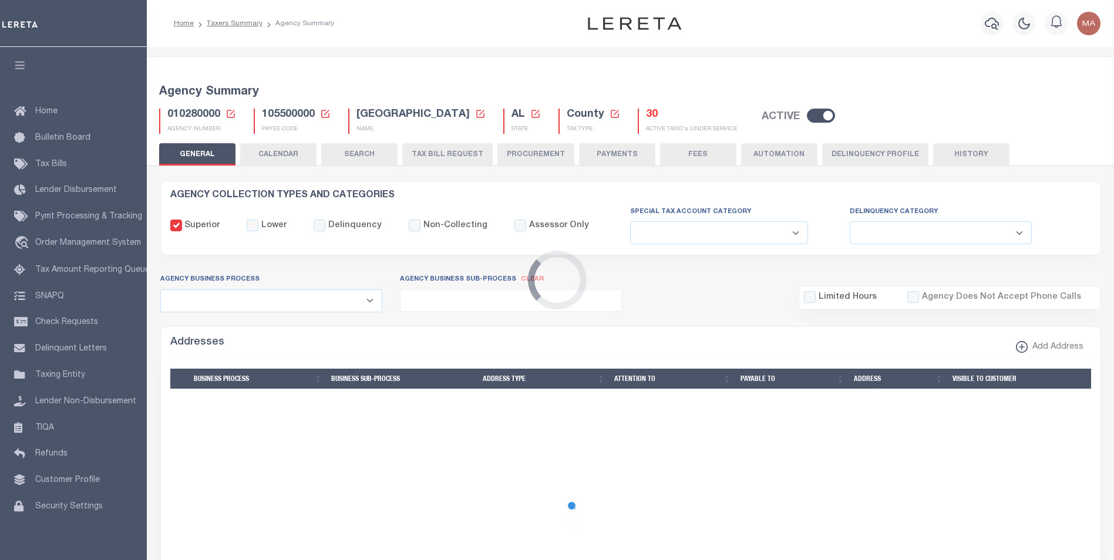
checkbox input "false"
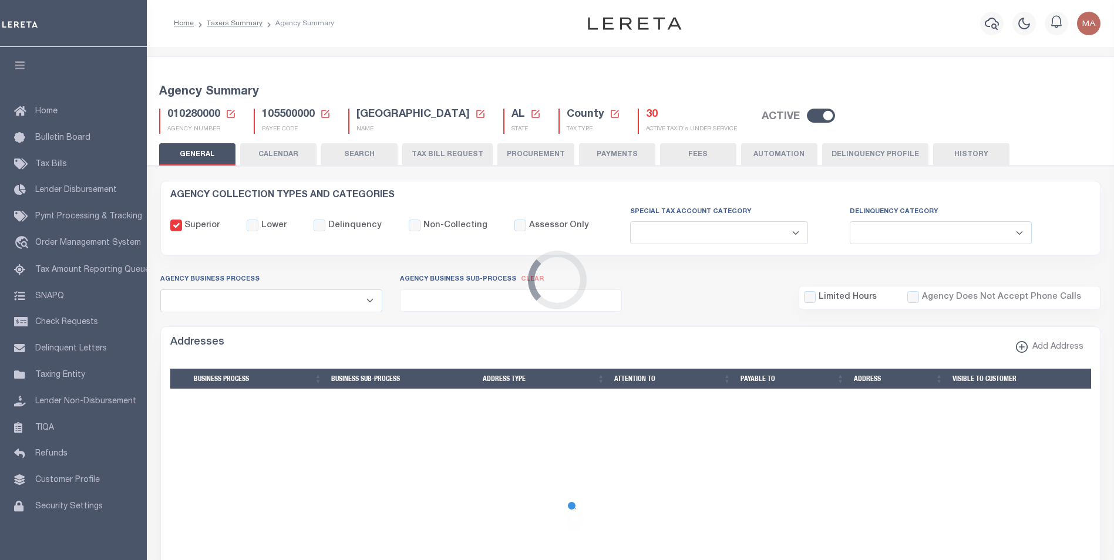
type input "105500000"
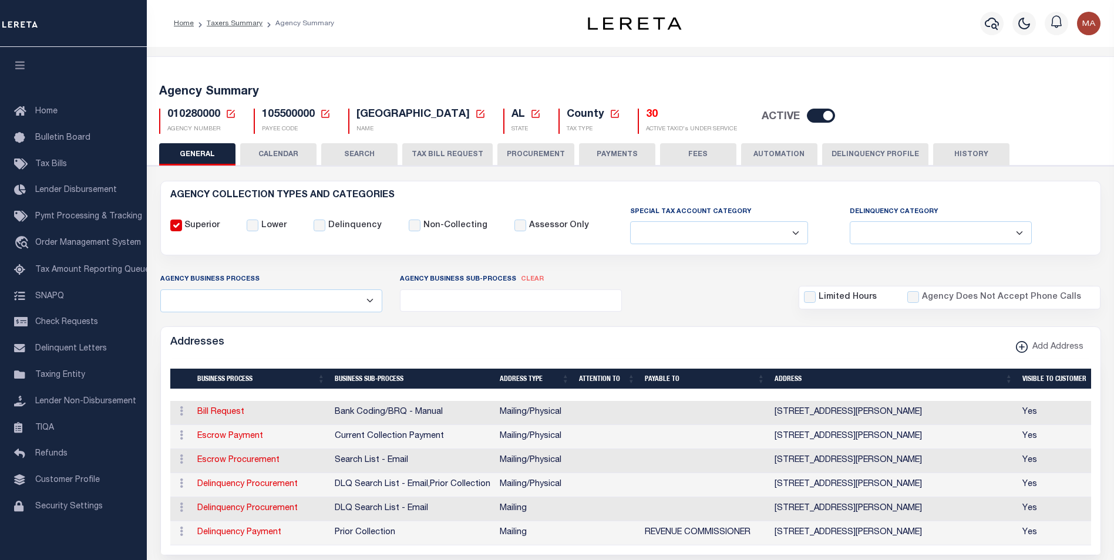
click at [807, 120] on input "checkbox" at bounding box center [821, 116] width 28 height 14
checkbox input "false"
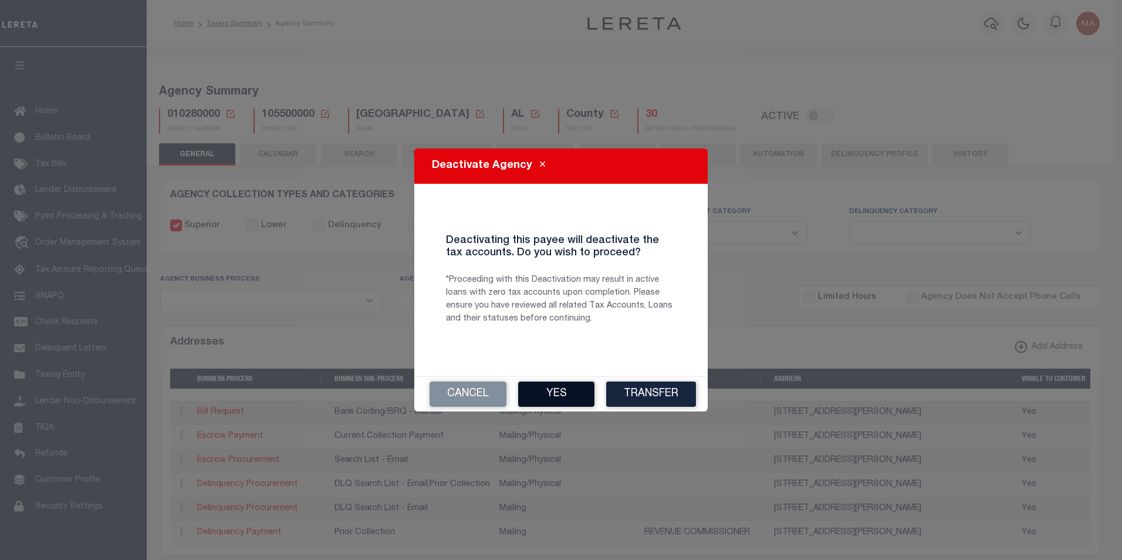
click at [572, 398] on button "Yes" at bounding box center [556, 394] width 76 height 25
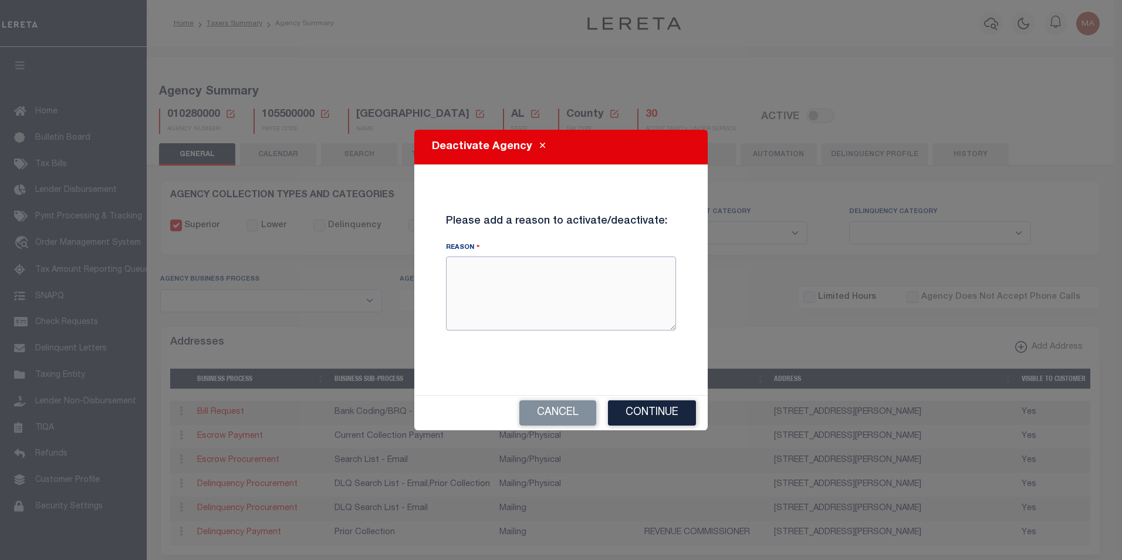
click at [530, 305] on textarea "Reason" at bounding box center [561, 294] width 230 height 74
type textarea "test"
click at [640, 423] on button "Continue" at bounding box center [652, 412] width 88 height 25
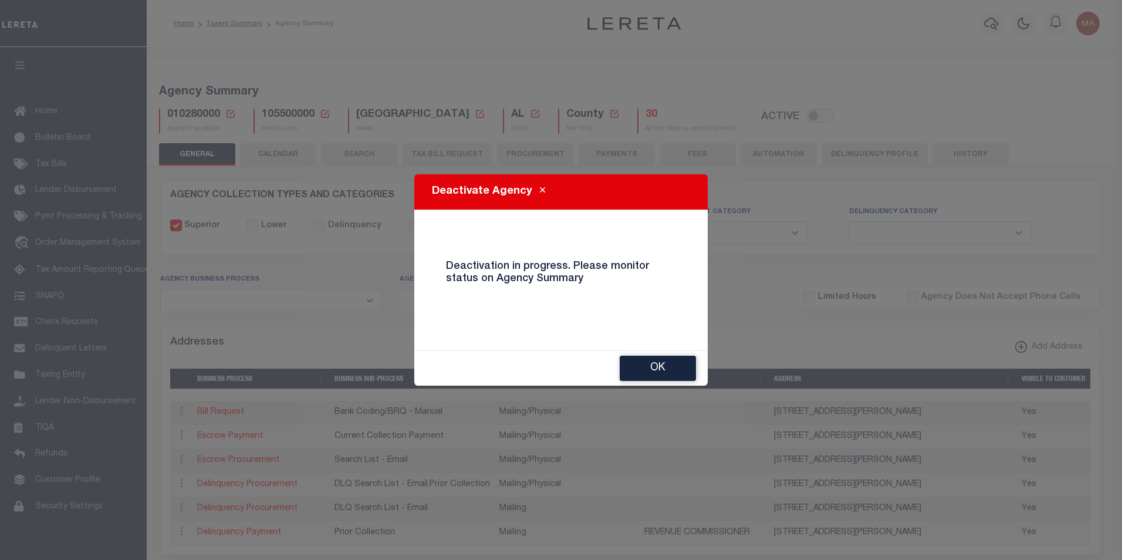
click at [670, 372] on button "OK" at bounding box center [658, 368] width 76 height 25
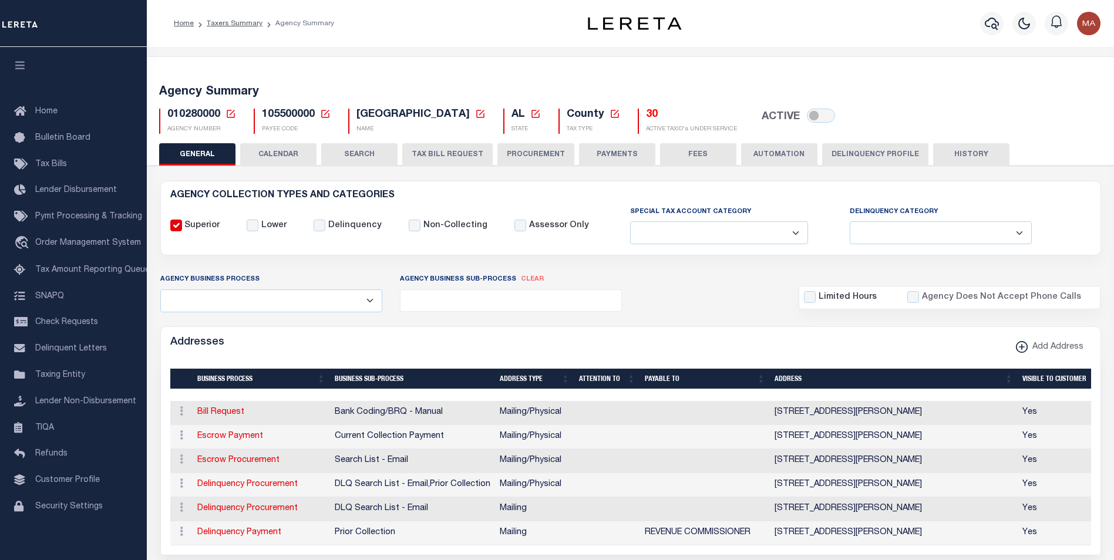
checkbox input "true"
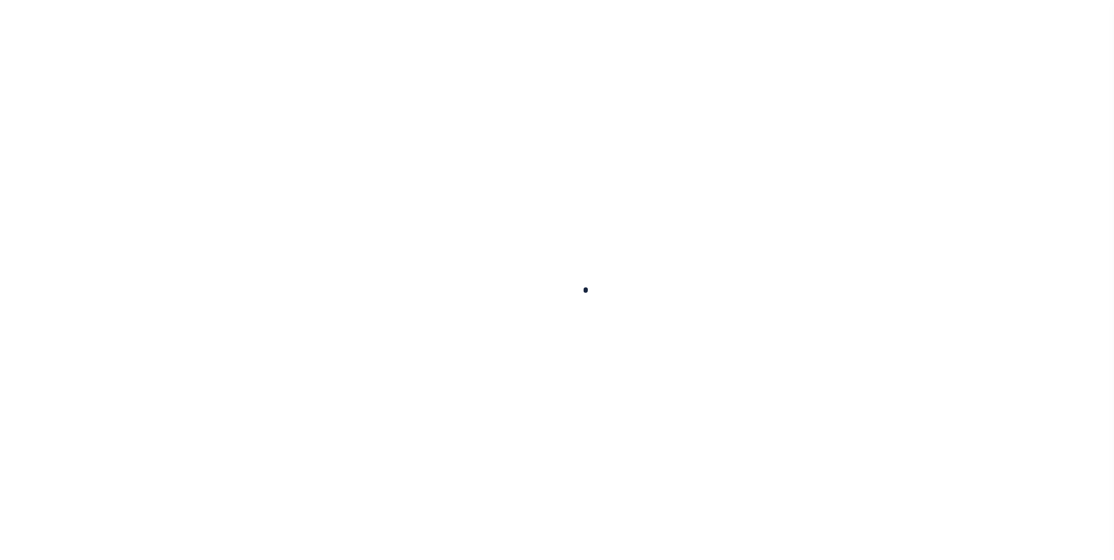
select select
checkbox input "false"
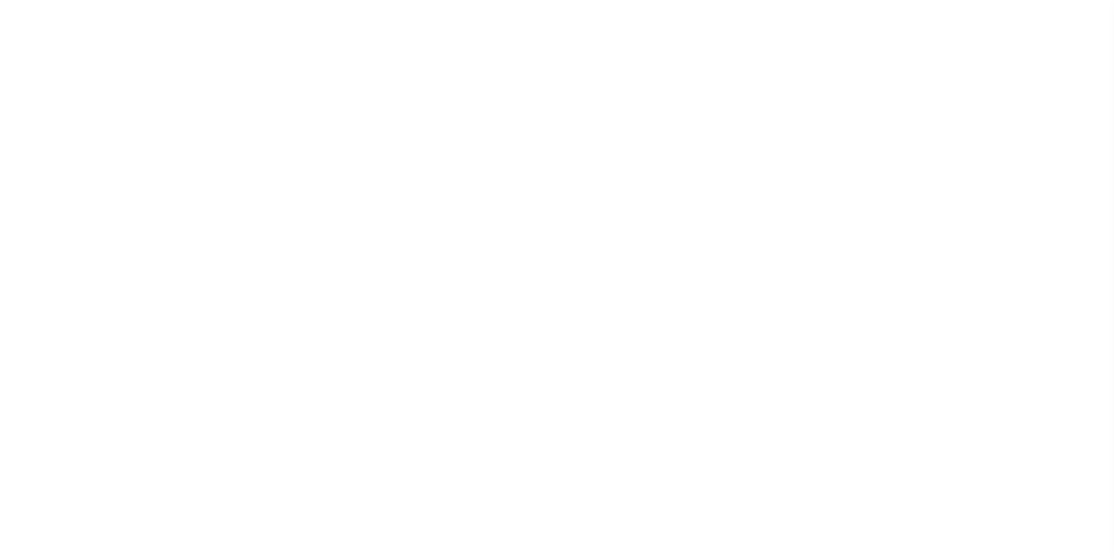
checkbox input "false"
type input "105500000"
select select
checkbox input "false"
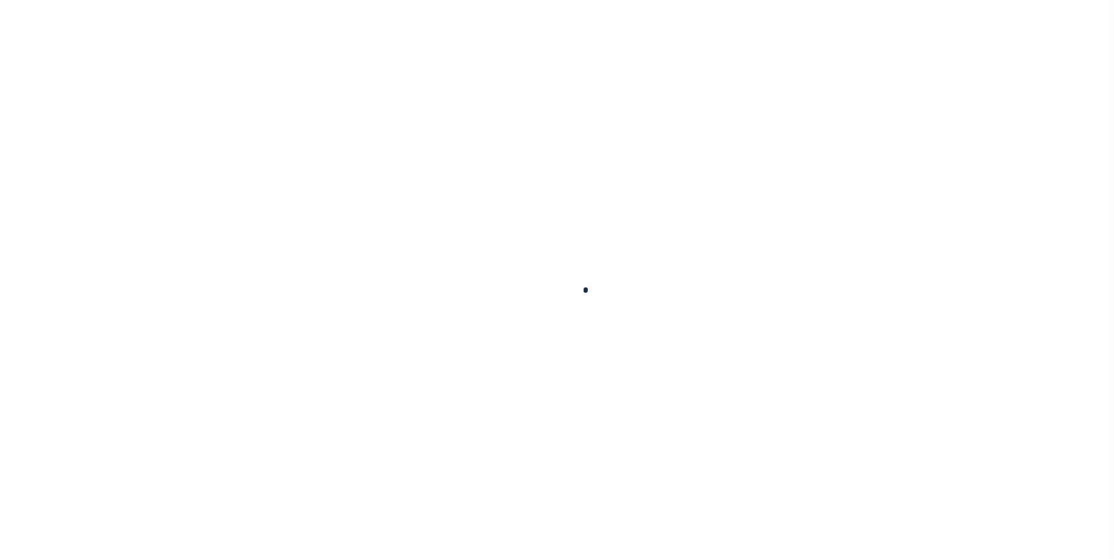
checkbox input "false"
type input "105500000"
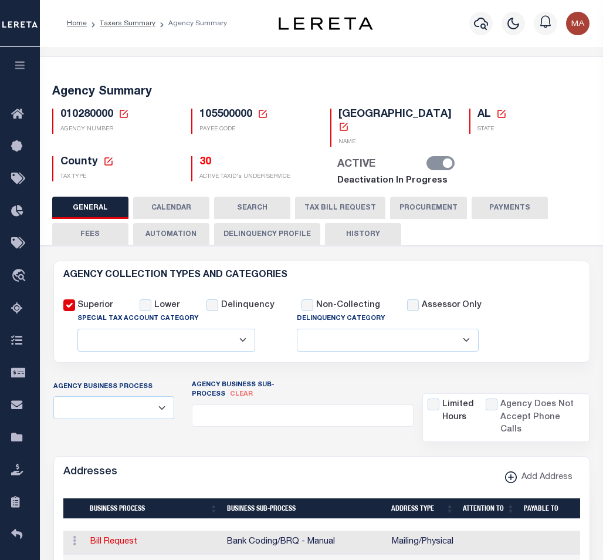
click at [208, 156] on h5 "30" at bounding box center [256, 162] width 113 height 13
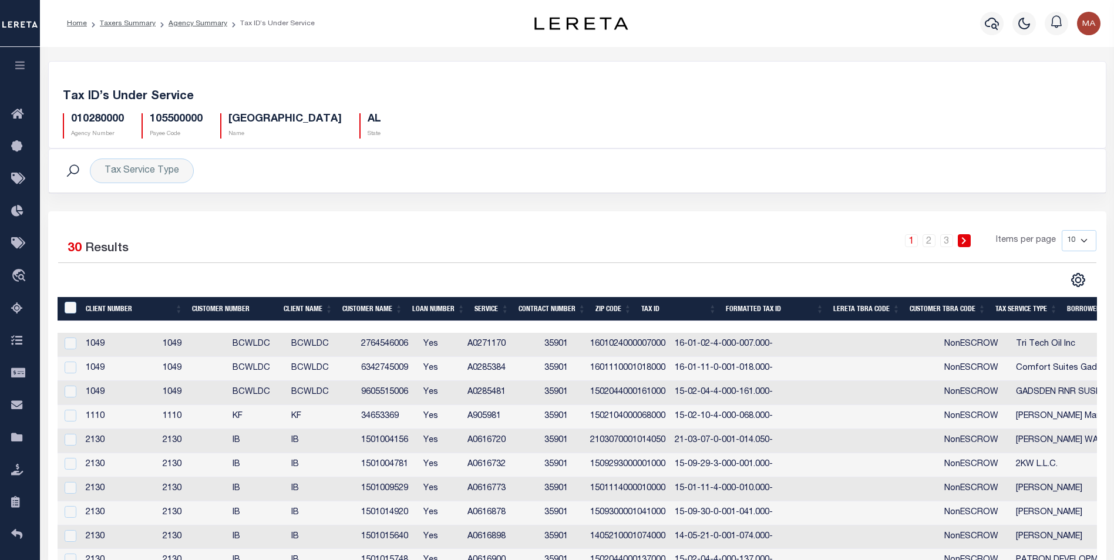
drag, startPoint x: 556, startPoint y: 251, endPoint x: 524, endPoint y: 246, distance: 32.7
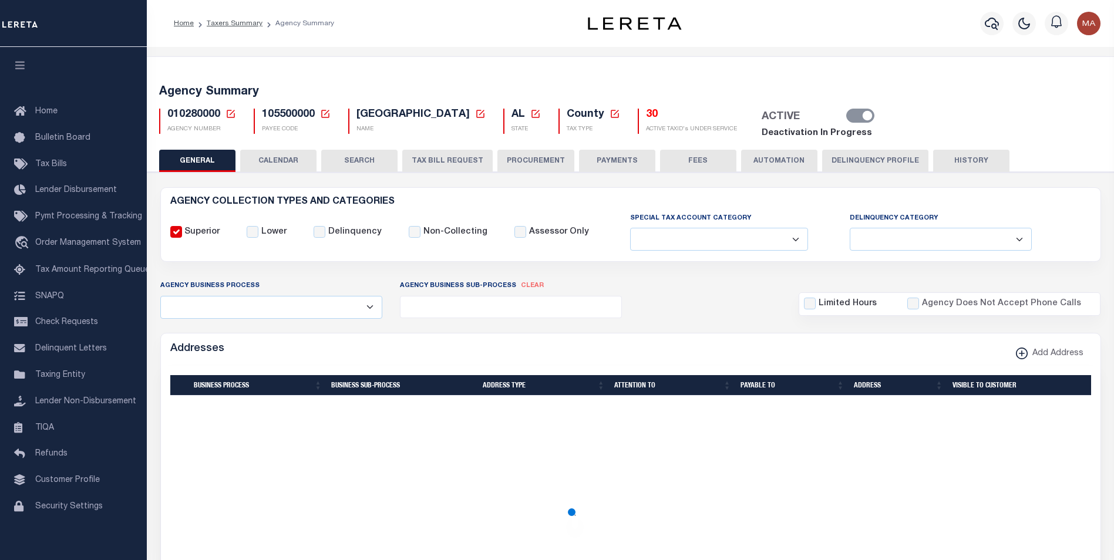
select select
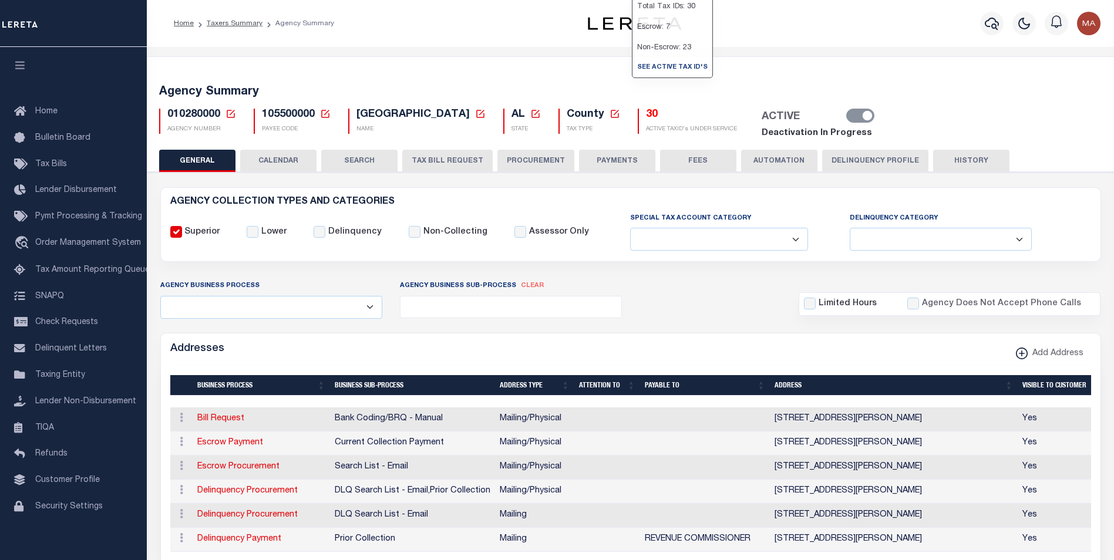
click at [646, 116] on h5 "30" at bounding box center [691, 115] width 91 height 13
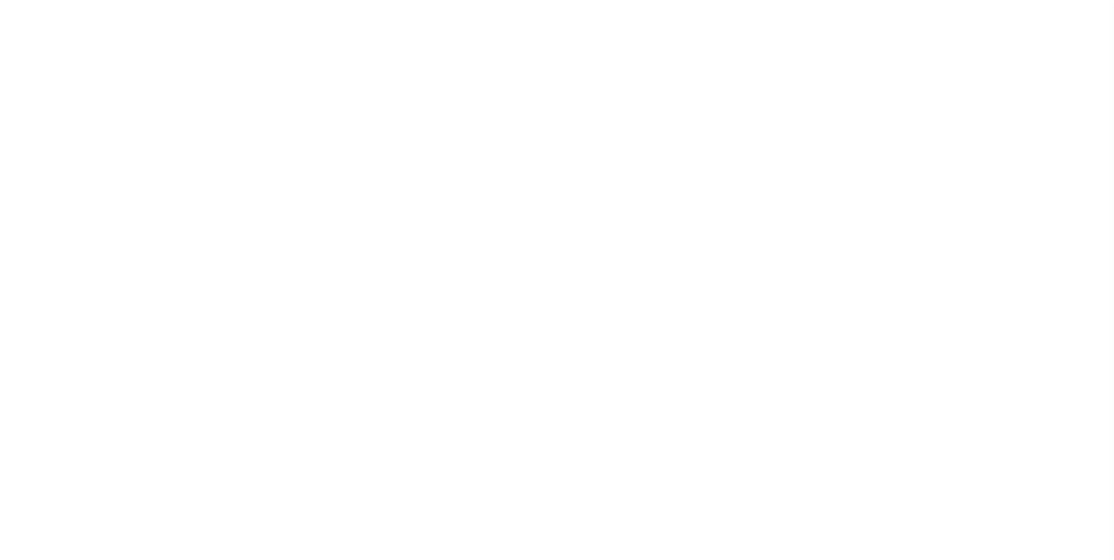
select select
type input "105500000"
select select
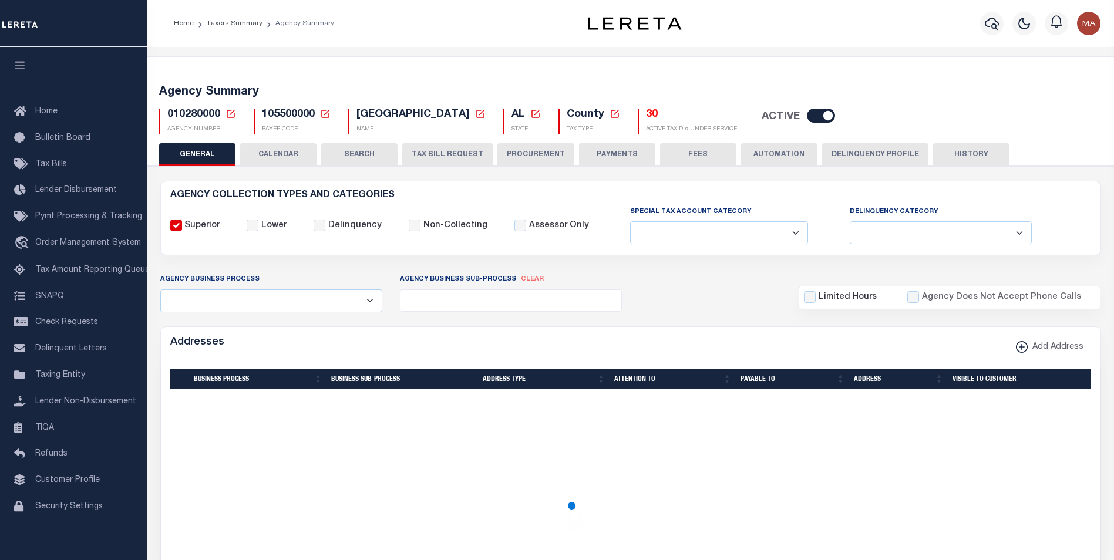
checkbox input "false"
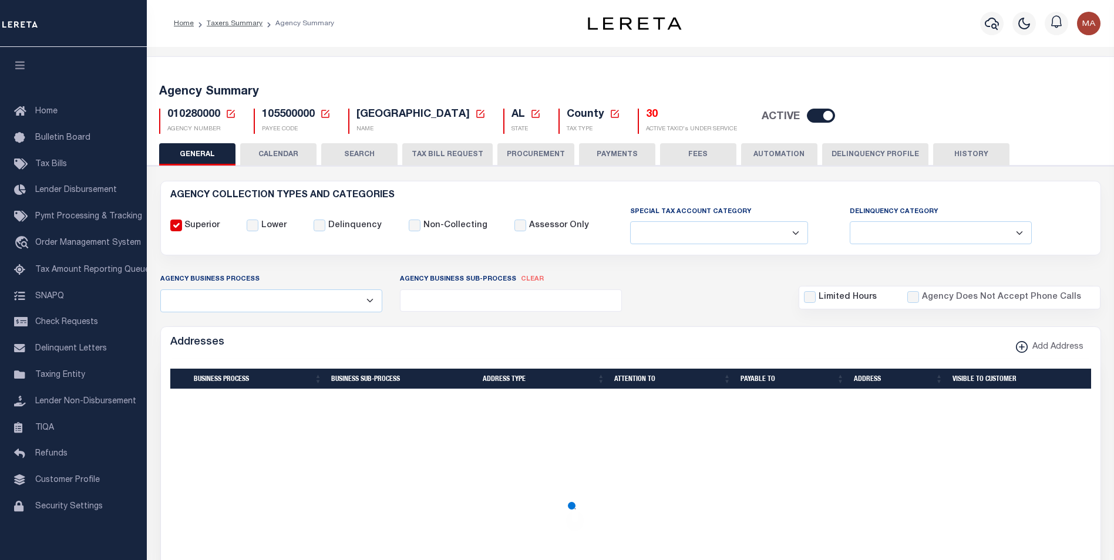
type input "105500000"
